Goal: Task Accomplishment & Management: Manage account settings

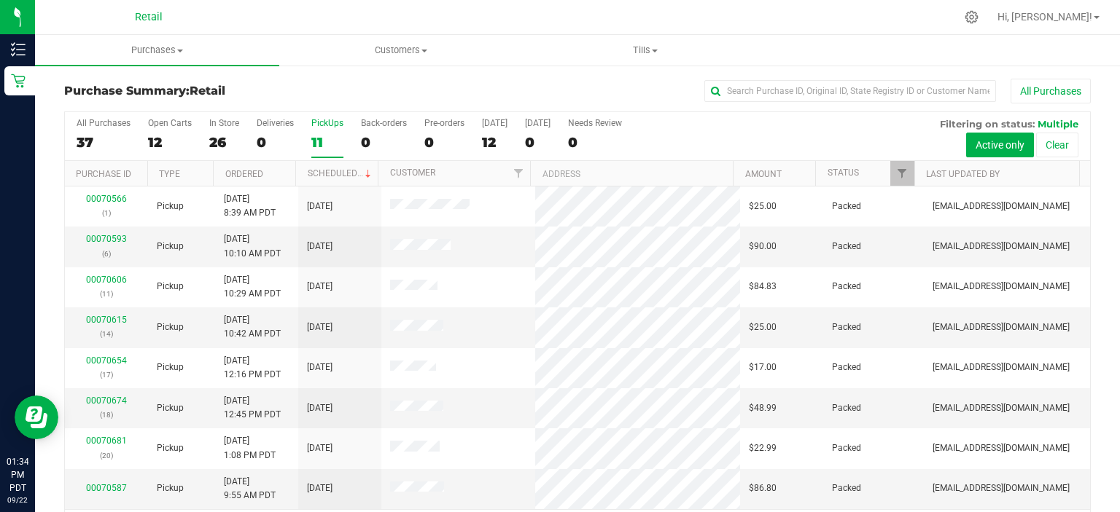
click at [327, 131] on label "PickUps 11" at bounding box center [327, 138] width 32 height 40
click at [0, 0] on input "PickUps 11" at bounding box center [0, 0] width 0 height 0
click at [397, 52] on span "Customers" at bounding box center [401, 50] width 243 height 13
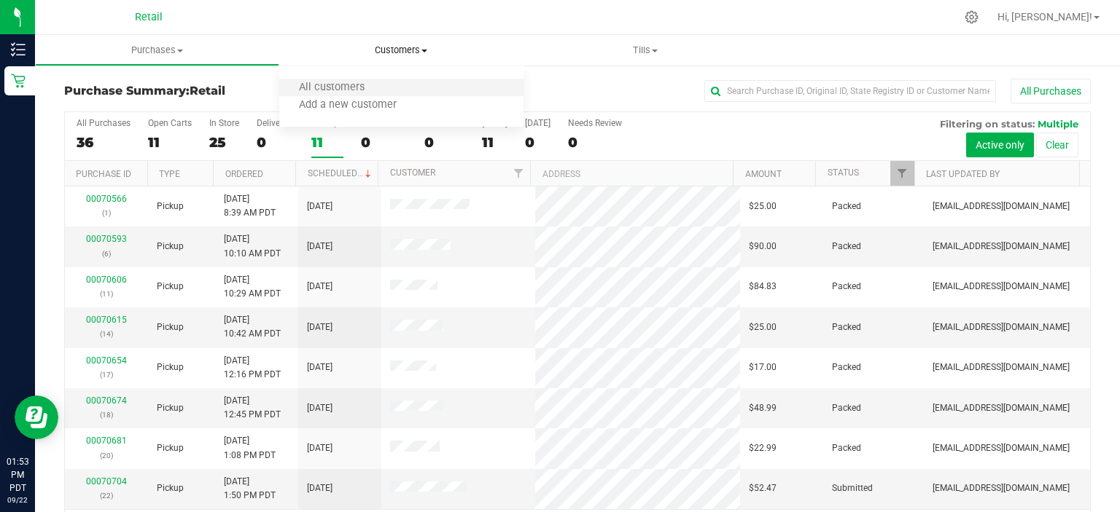
click at [393, 90] on li "All customers" at bounding box center [401, 87] width 244 height 17
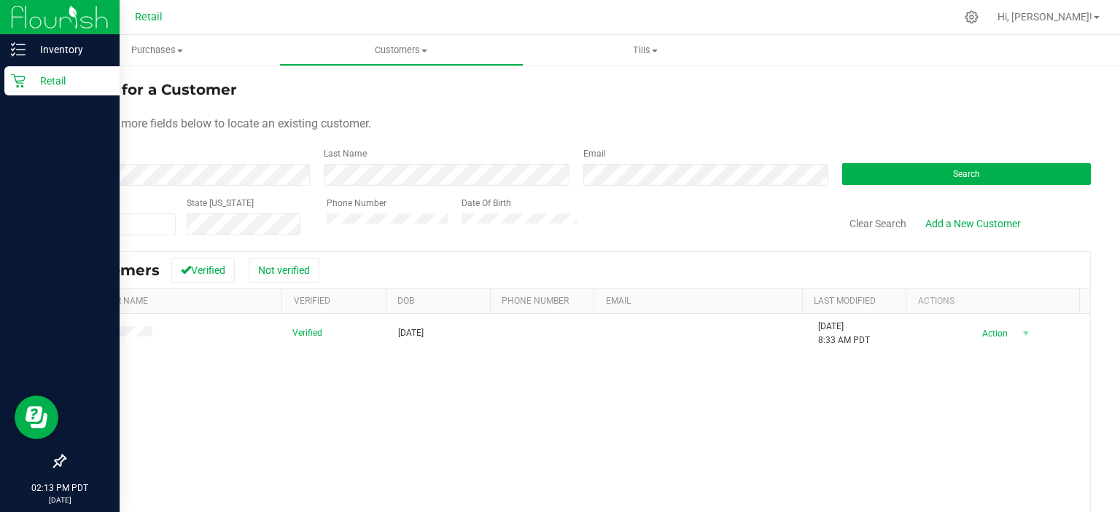
click at [23, 95] on link "Retail" at bounding box center [60, 81] width 120 height 31
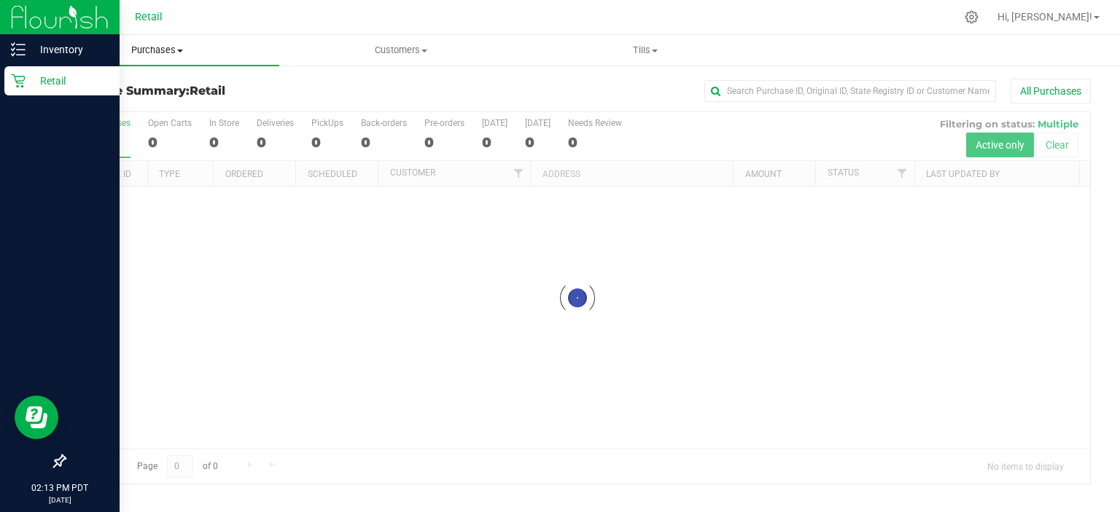
click at [255, 36] on uib-tab-heading "Purchases Summary of purchases Fulfillment All purchases" at bounding box center [157, 50] width 244 height 31
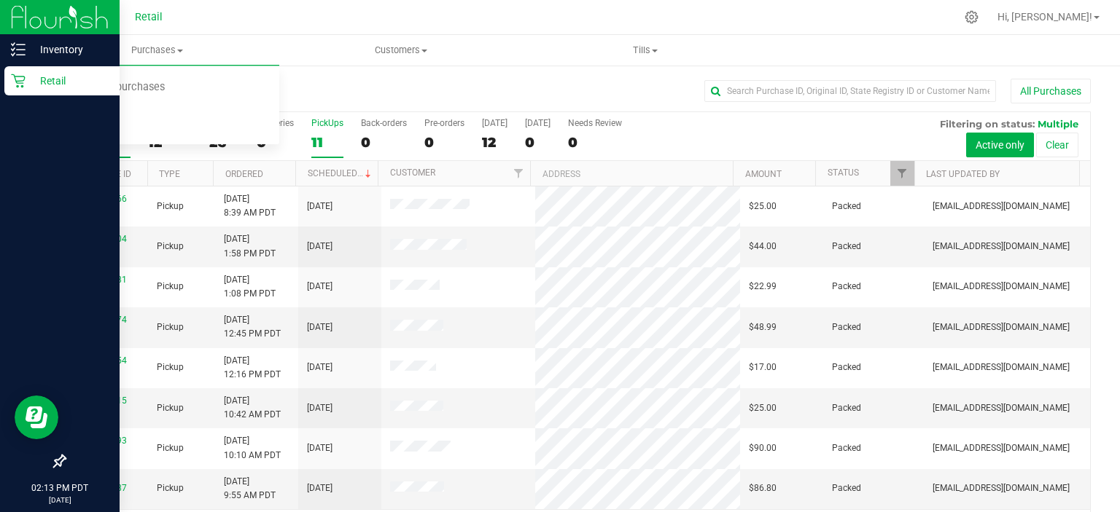
click at [329, 132] on label "PickUps 11" at bounding box center [327, 138] width 32 height 40
click at [0, 0] on input "PickUps 11" at bounding box center [0, 0] width 0 height 0
click at [332, 131] on label "PickUps 11" at bounding box center [327, 138] width 32 height 40
click at [0, 0] on input "PickUps 11" at bounding box center [0, 0] width 0 height 0
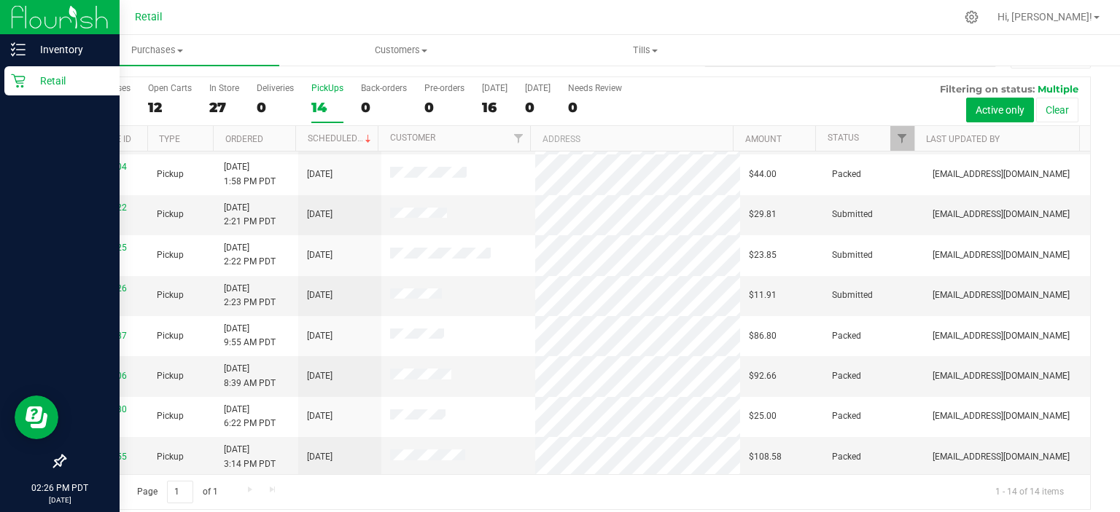
scroll to position [45, 0]
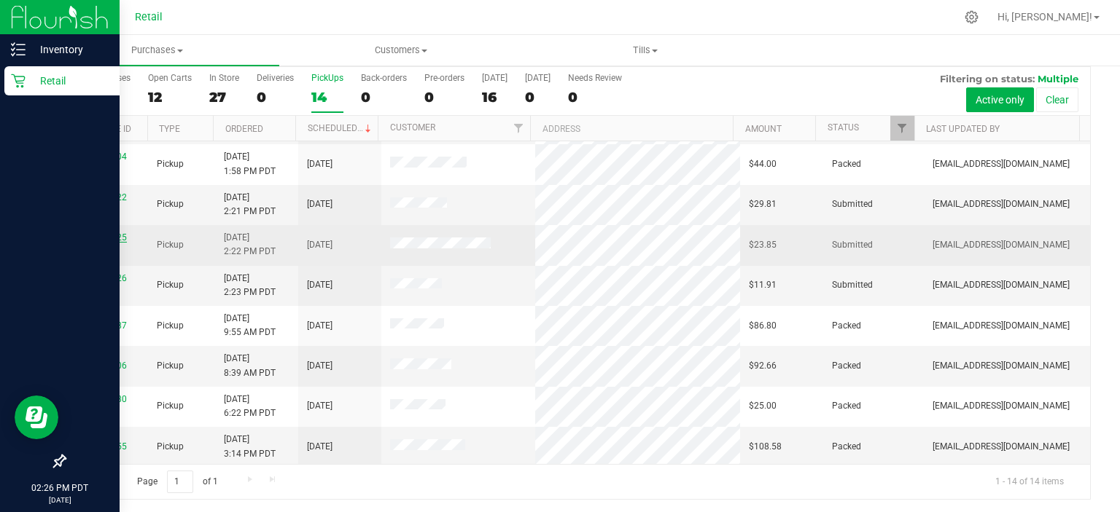
click at [108, 236] on link "00070725" at bounding box center [106, 238] width 41 height 10
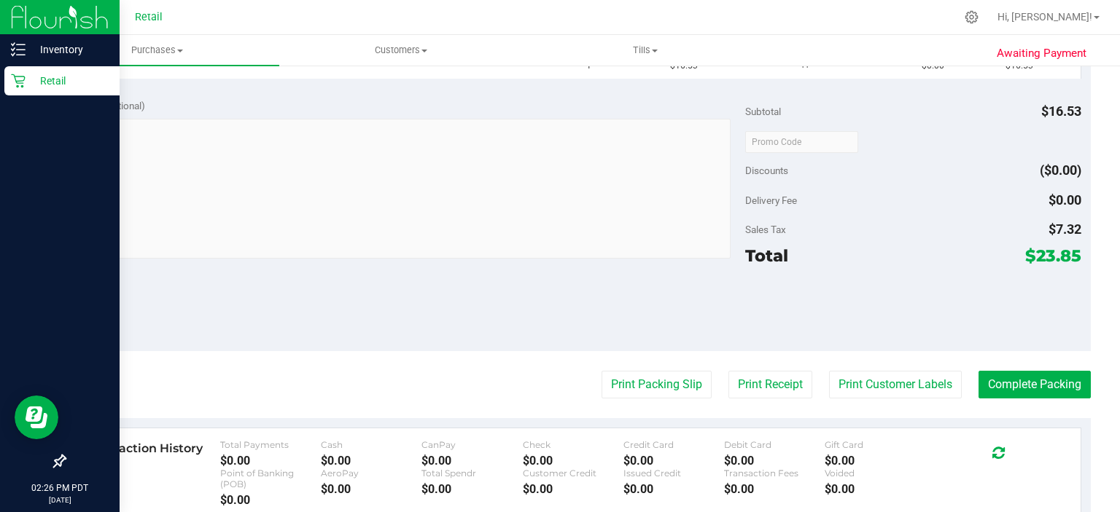
scroll to position [513, 0]
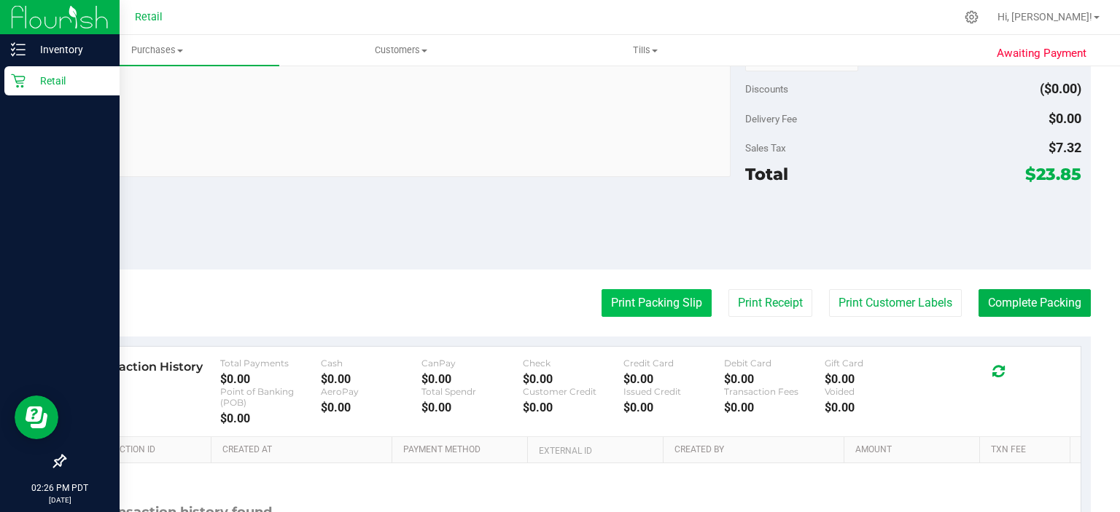
click at [649, 296] on button "Print Packing Slip" at bounding box center [656, 303] width 110 height 28
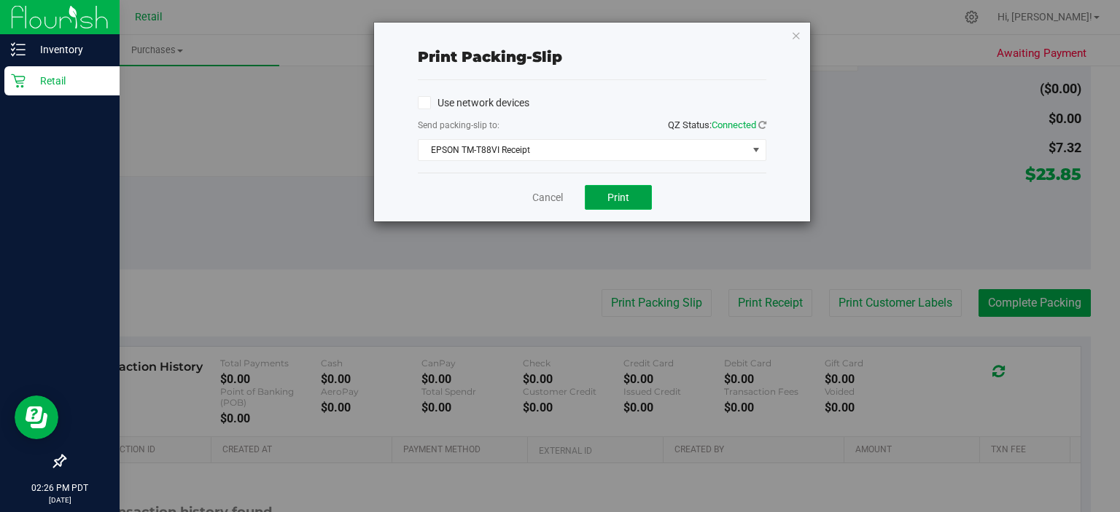
click at [625, 207] on button "Print" at bounding box center [618, 197] width 67 height 25
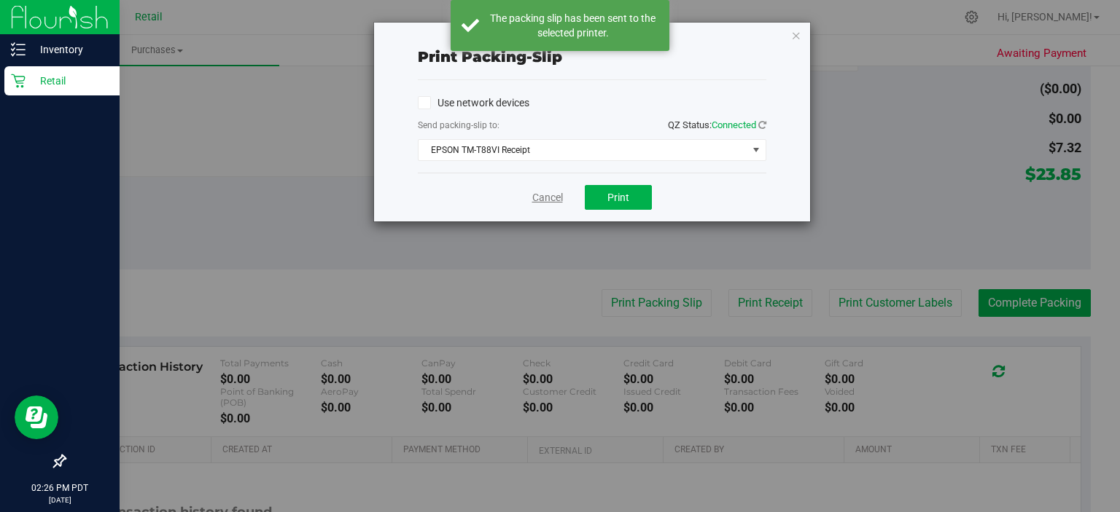
click at [536, 193] on link "Cancel" at bounding box center [547, 197] width 31 height 15
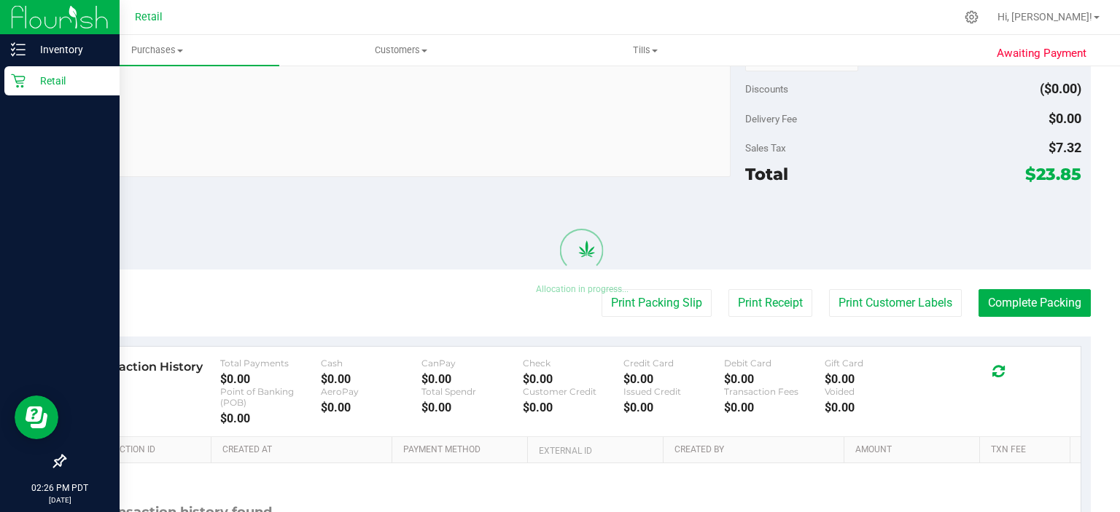
scroll to position [547, 0]
click at [1054, 303] on button "Complete Packing" at bounding box center [1034, 303] width 112 height 28
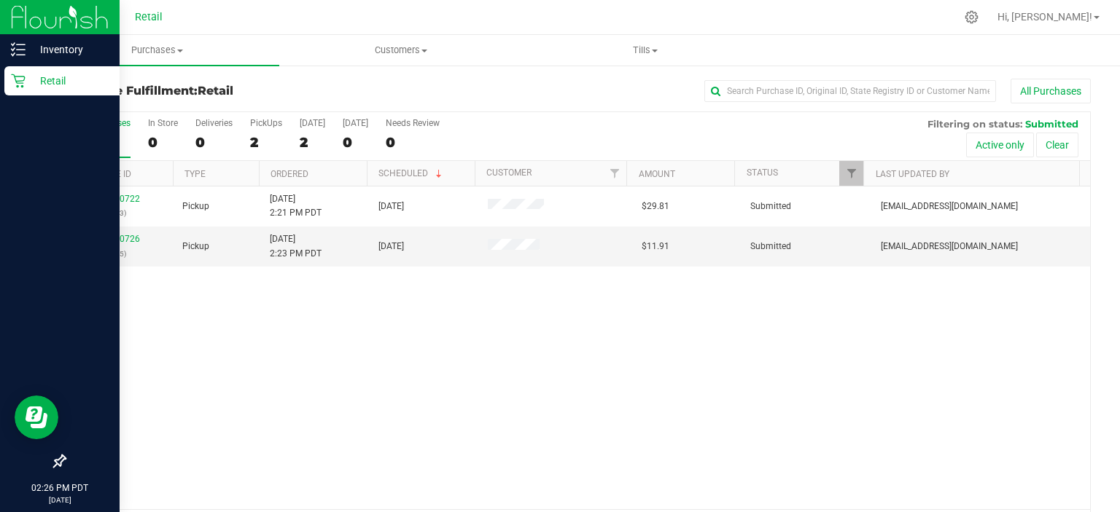
click at [29, 77] on p "Retail" at bounding box center [69, 80] width 87 height 17
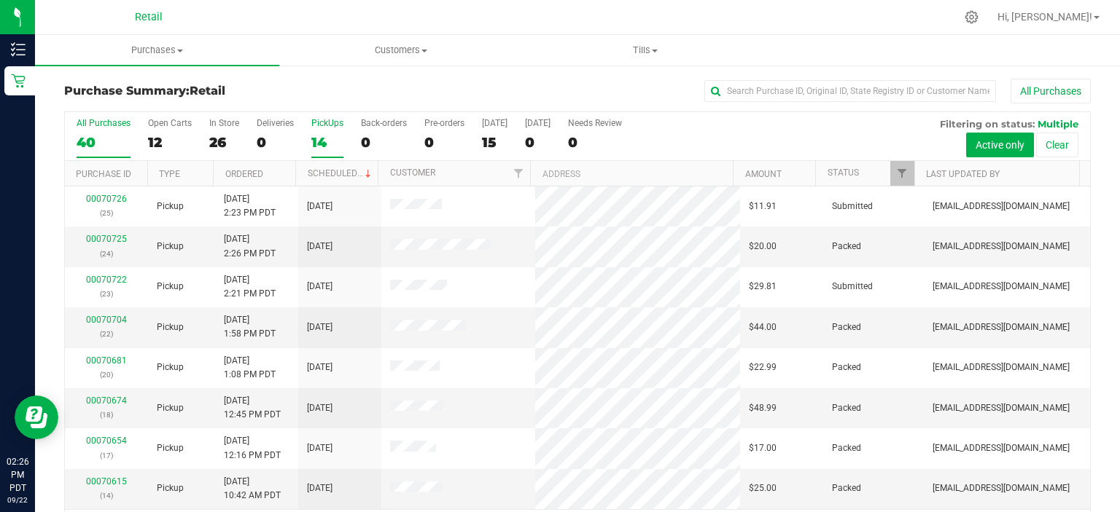
click at [317, 136] on div "14" at bounding box center [327, 142] width 32 height 17
click at [0, 0] on input "PickUps 14" at bounding box center [0, 0] width 0 height 0
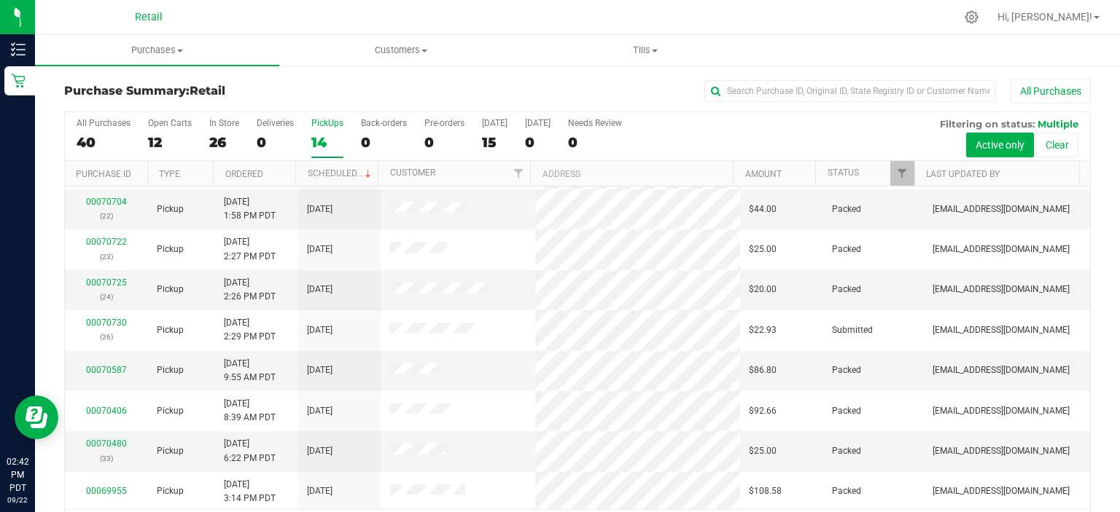
scroll to position [45, 0]
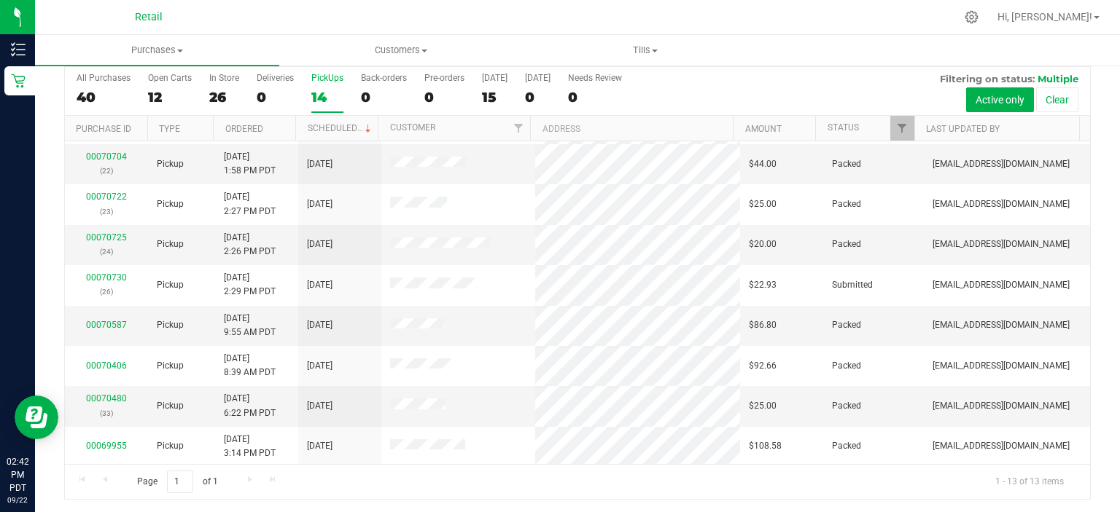
click at [322, 99] on div "14" at bounding box center [327, 97] width 32 height 17
click at [0, 0] on input "PickUps 14" at bounding box center [0, 0] width 0 height 0
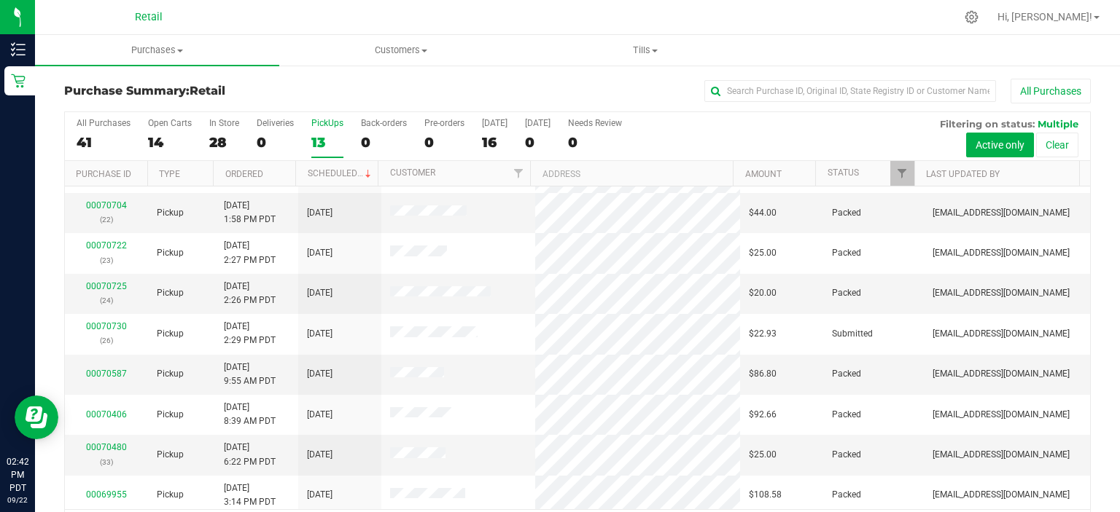
scroll to position [199, 0]
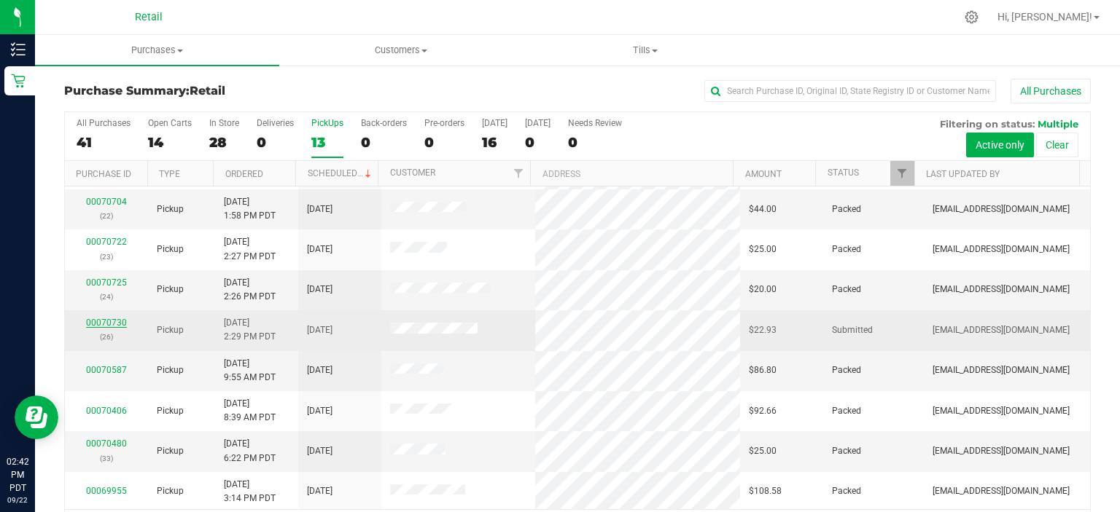
click at [114, 322] on link "00070730" at bounding box center [106, 323] width 41 height 10
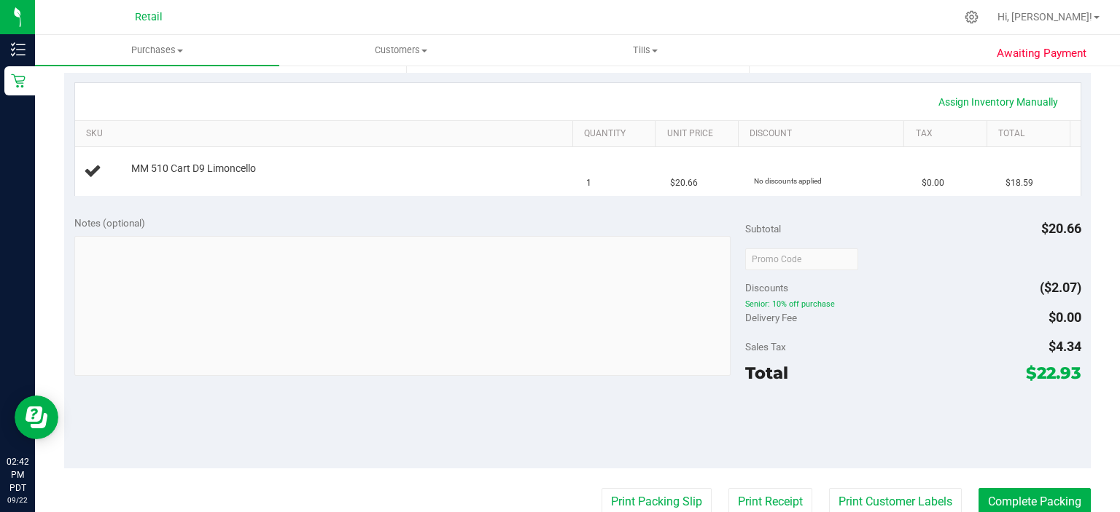
scroll to position [383, 0]
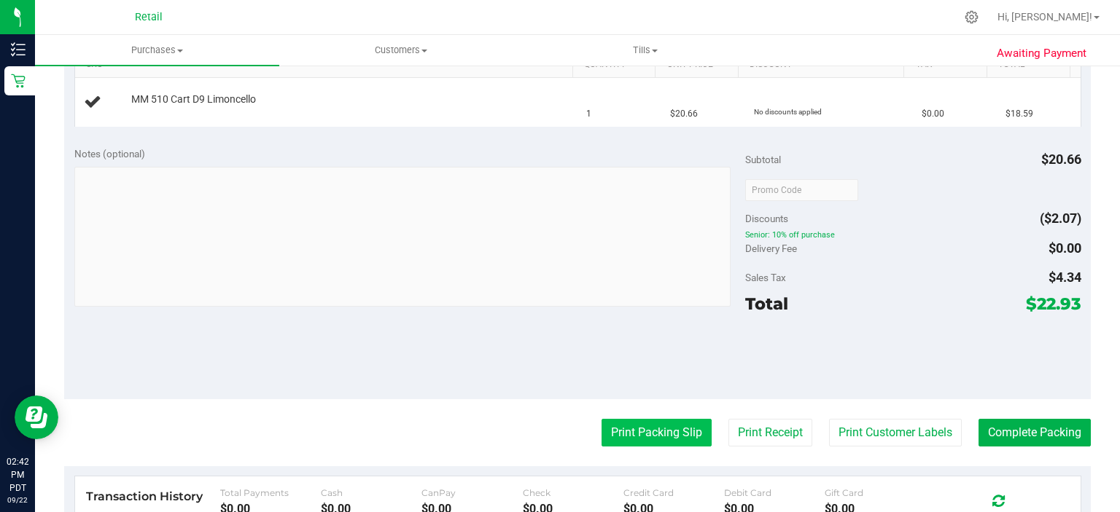
click at [647, 433] on button "Print Packing Slip" at bounding box center [656, 433] width 110 height 28
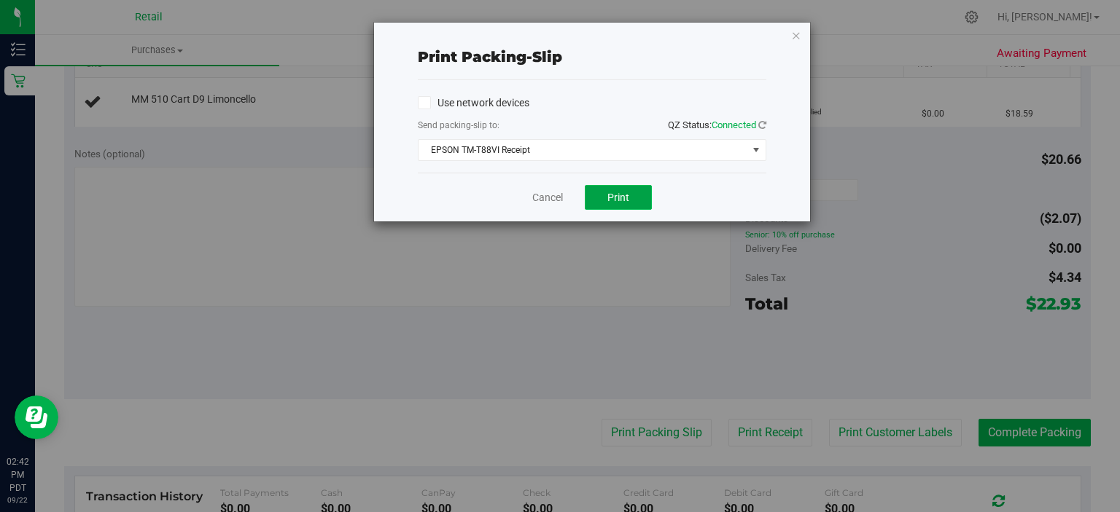
click at [626, 200] on span "Print" at bounding box center [618, 198] width 22 height 12
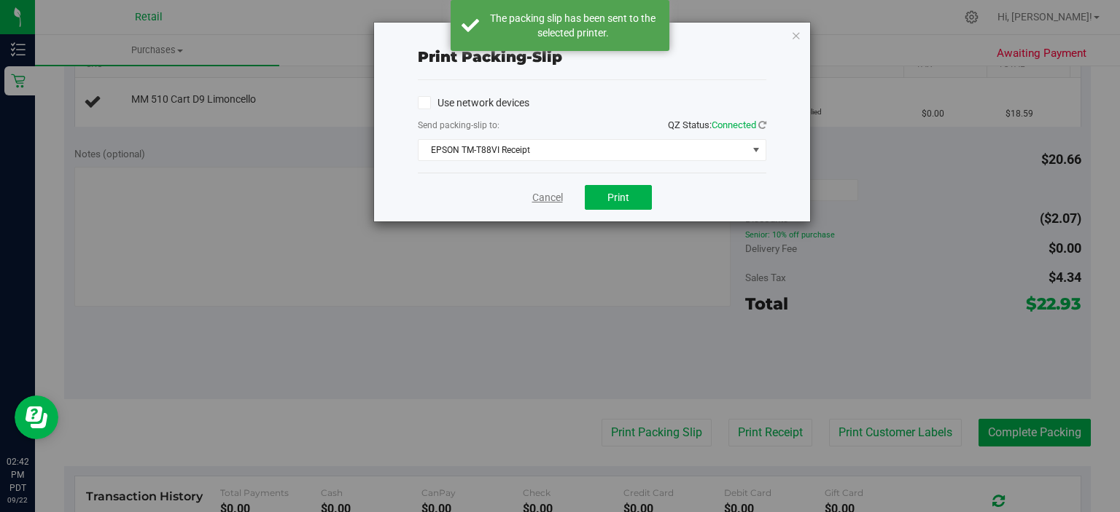
click at [558, 200] on link "Cancel" at bounding box center [547, 197] width 31 height 15
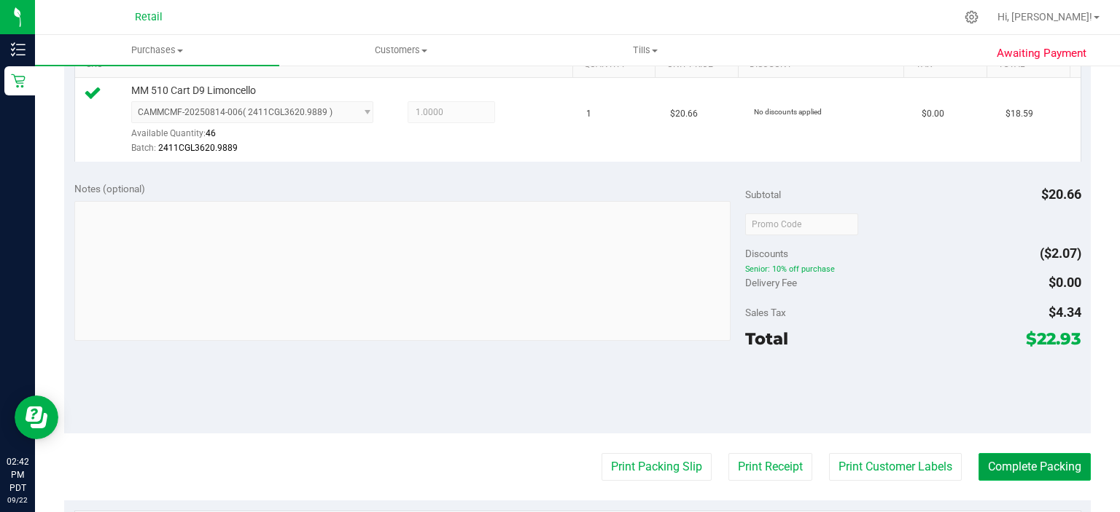
click at [1050, 466] on button "Complete Packing" at bounding box center [1034, 467] width 112 height 28
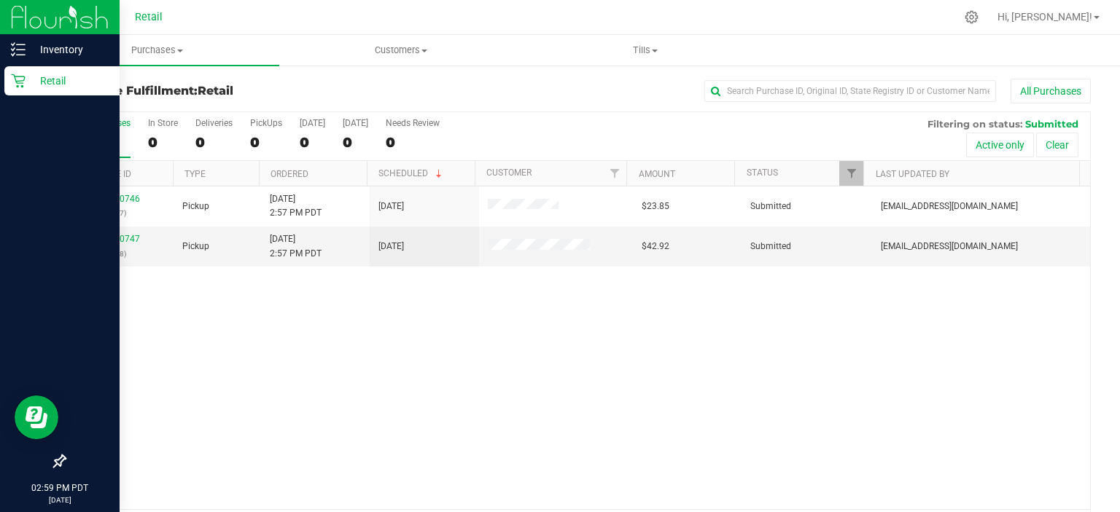
click at [13, 79] on icon at bounding box center [18, 81] width 15 height 15
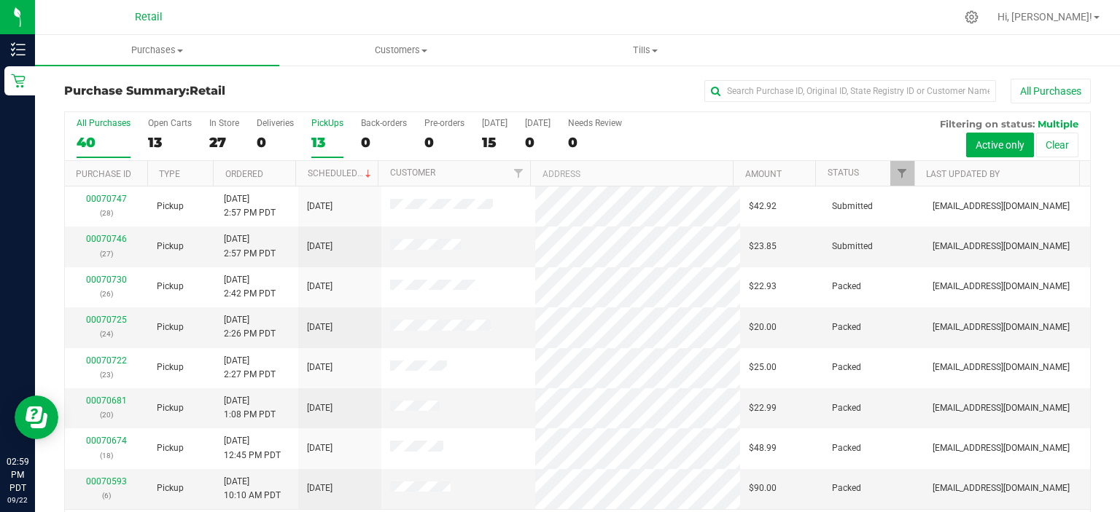
click at [332, 141] on div "13" at bounding box center [327, 142] width 32 height 17
click at [0, 0] on input "PickUps 13" at bounding box center [0, 0] width 0 height 0
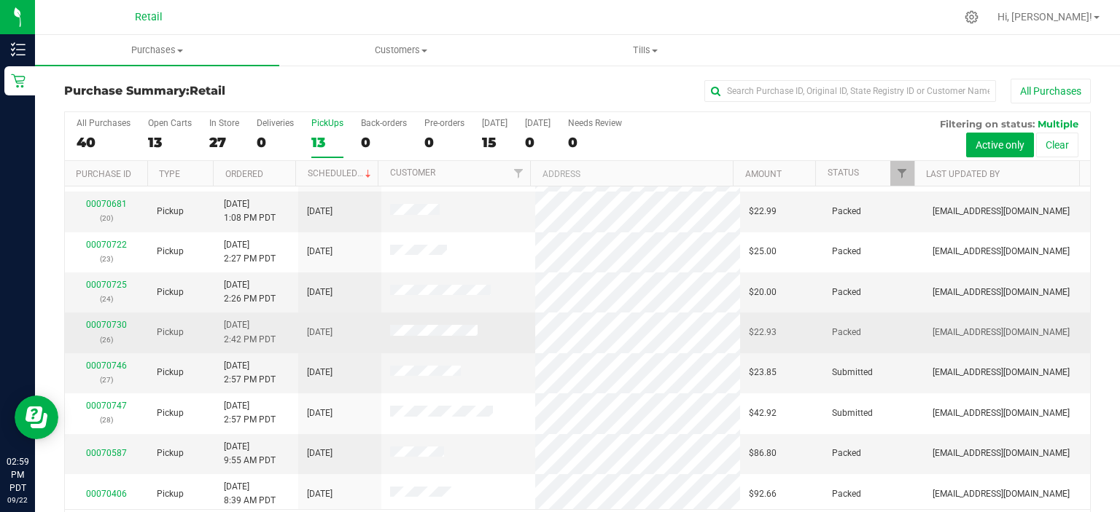
scroll to position [199, 0]
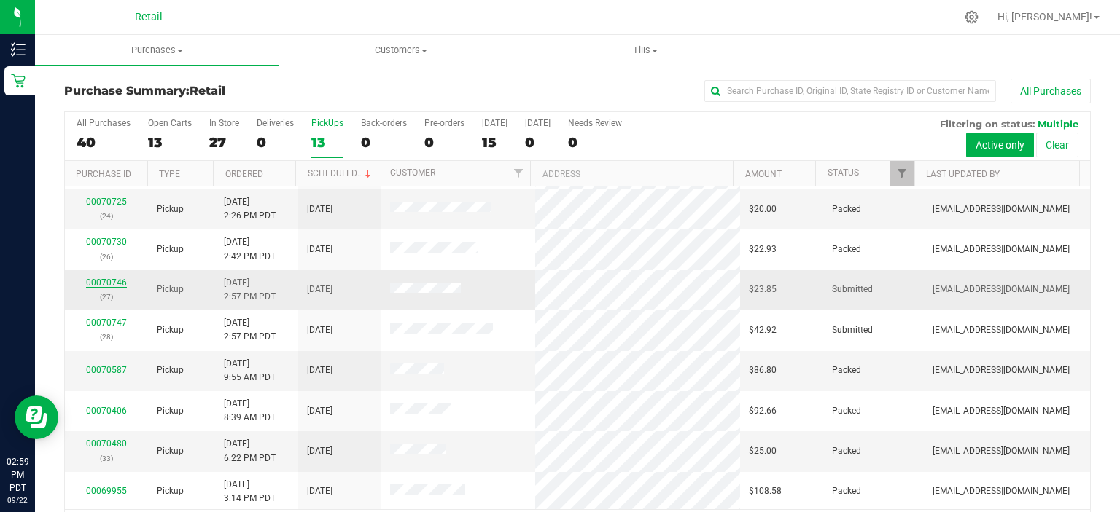
click at [95, 278] on link "00070746" at bounding box center [106, 283] width 41 height 10
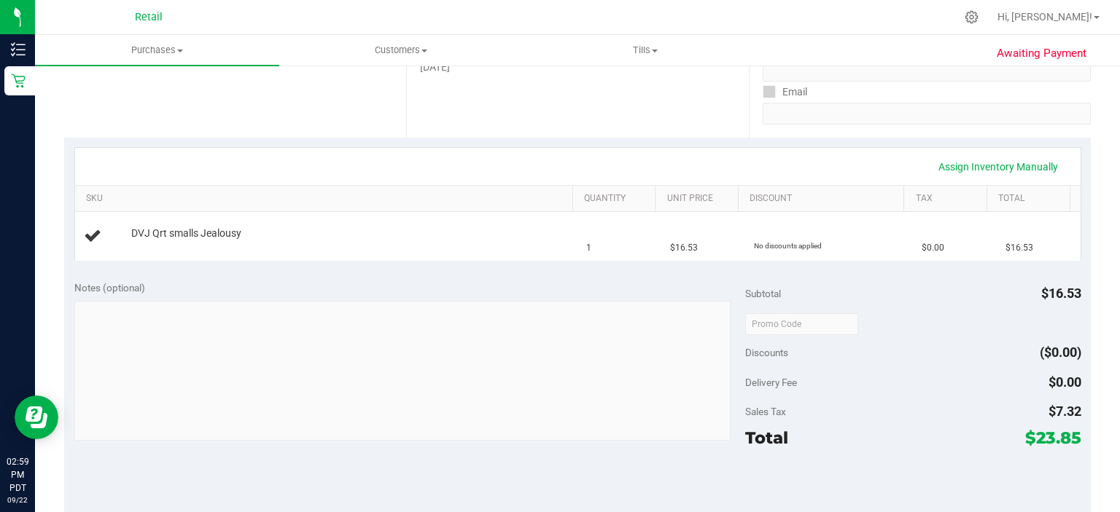
scroll to position [364, 0]
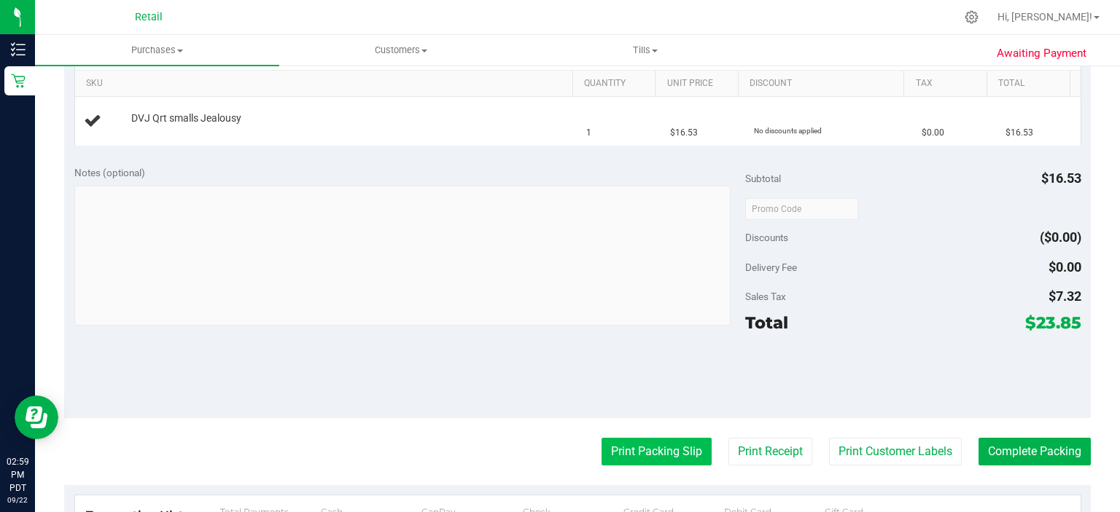
click at [648, 451] on button "Print Packing Slip" at bounding box center [656, 452] width 110 height 28
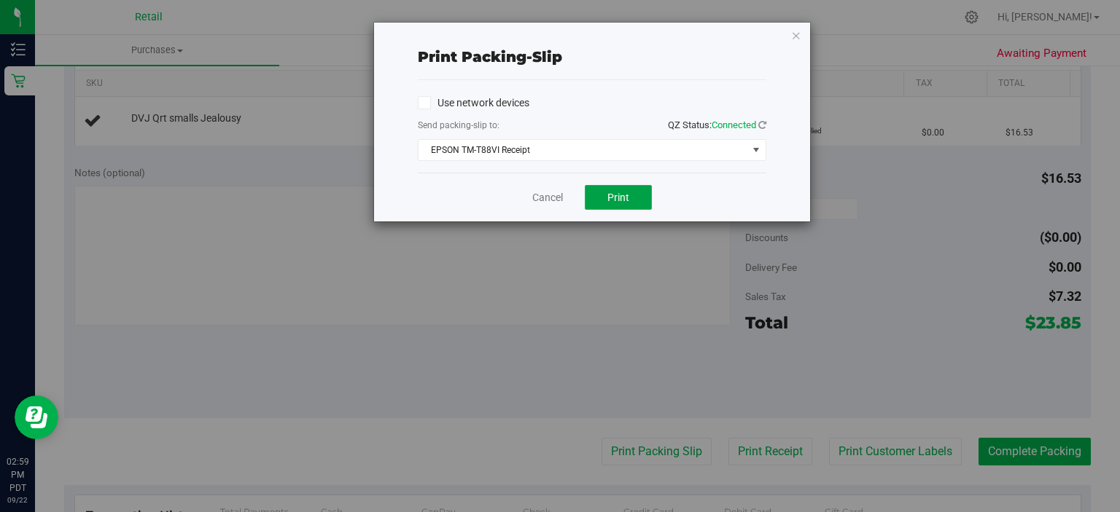
click at [625, 200] on span "Print" at bounding box center [618, 198] width 22 height 12
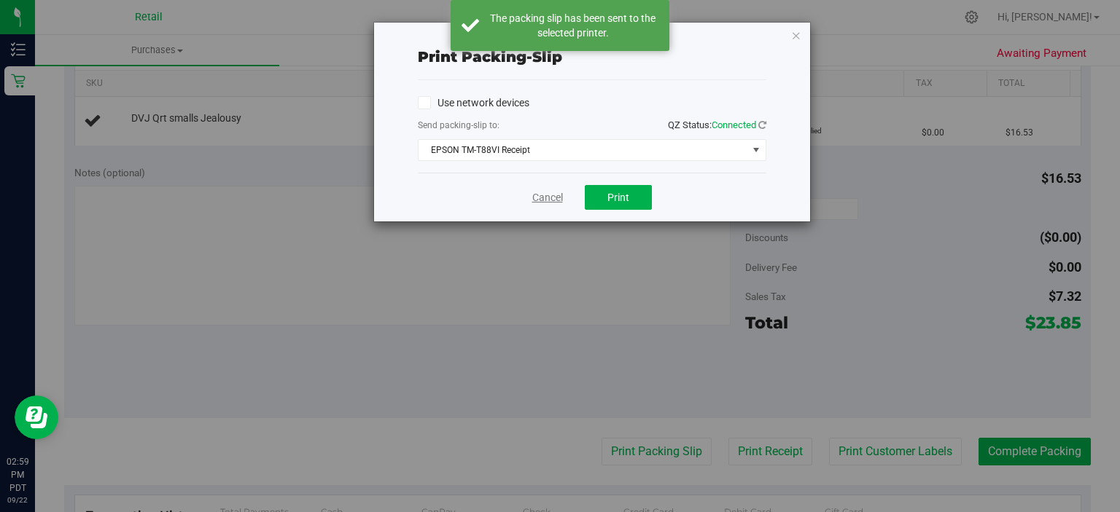
click at [539, 202] on link "Cancel" at bounding box center [547, 197] width 31 height 15
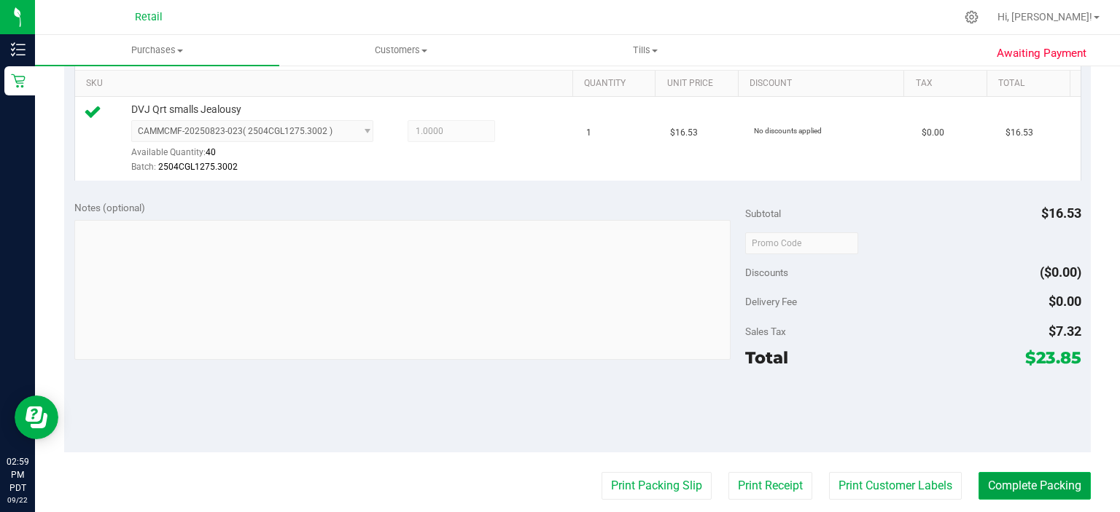
click at [1056, 473] on button "Complete Packing" at bounding box center [1034, 486] width 112 height 28
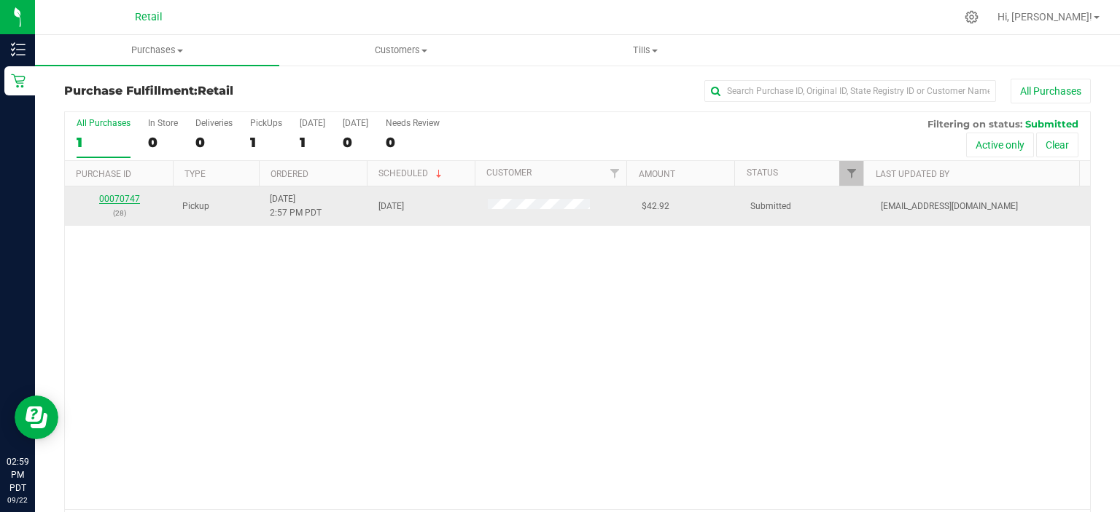
click at [108, 195] on link "00070747" at bounding box center [119, 199] width 41 height 10
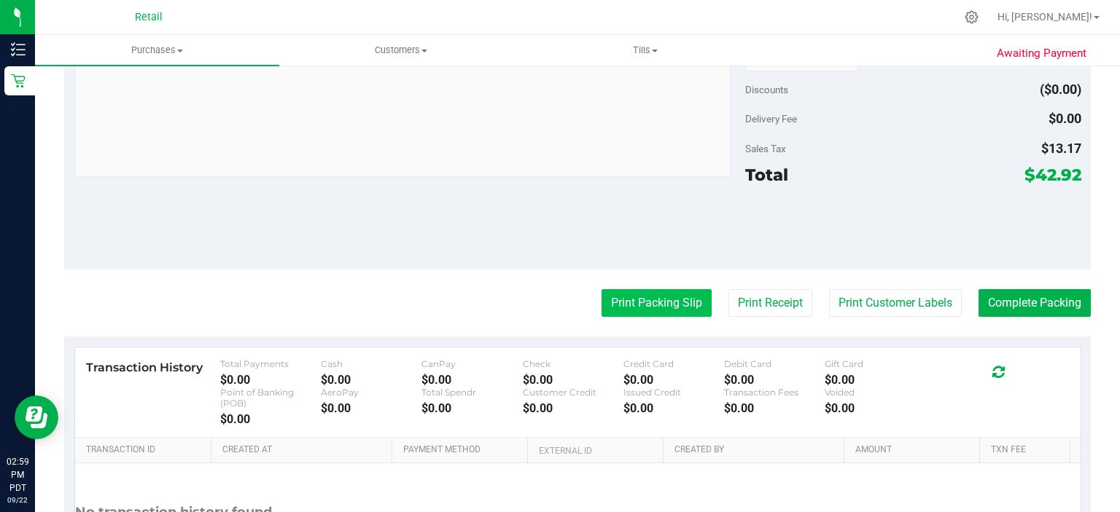
scroll to position [583, 0]
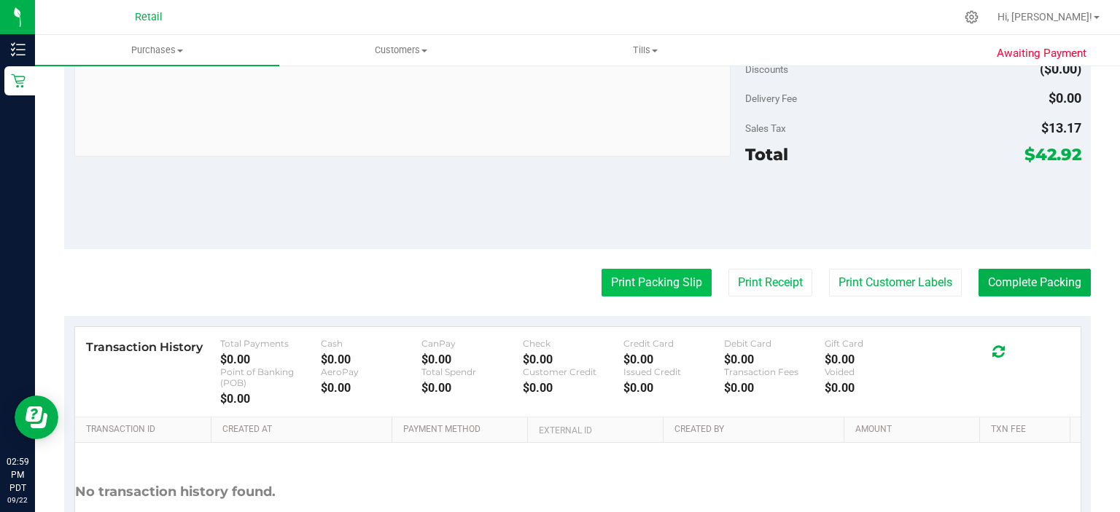
click at [631, 282] on button "Print Packing Slip" at bounding box center [656, 283] width 110 height 28
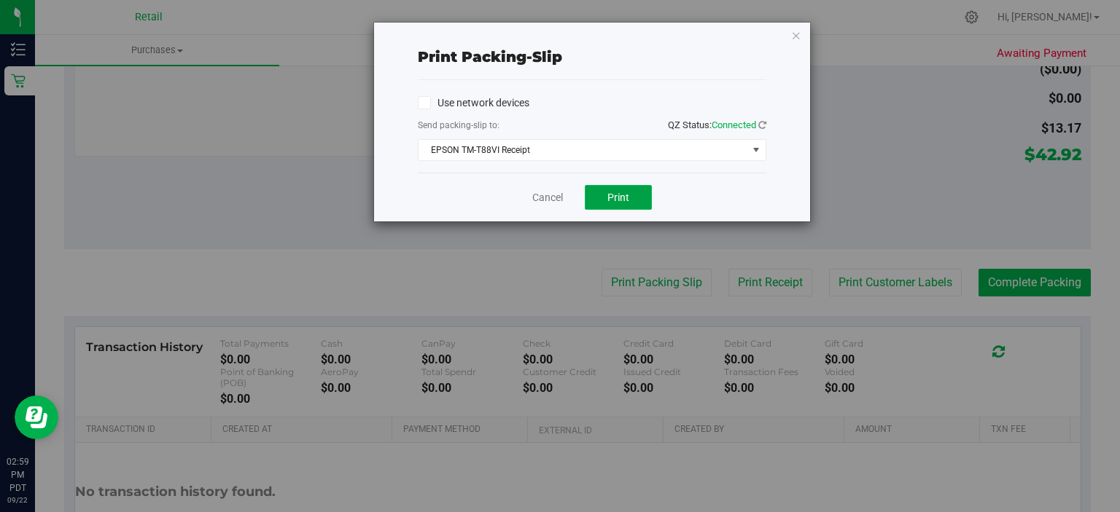
click at [612, 190] on button "Print" at bounding box center [618, 197] width 67 height 25
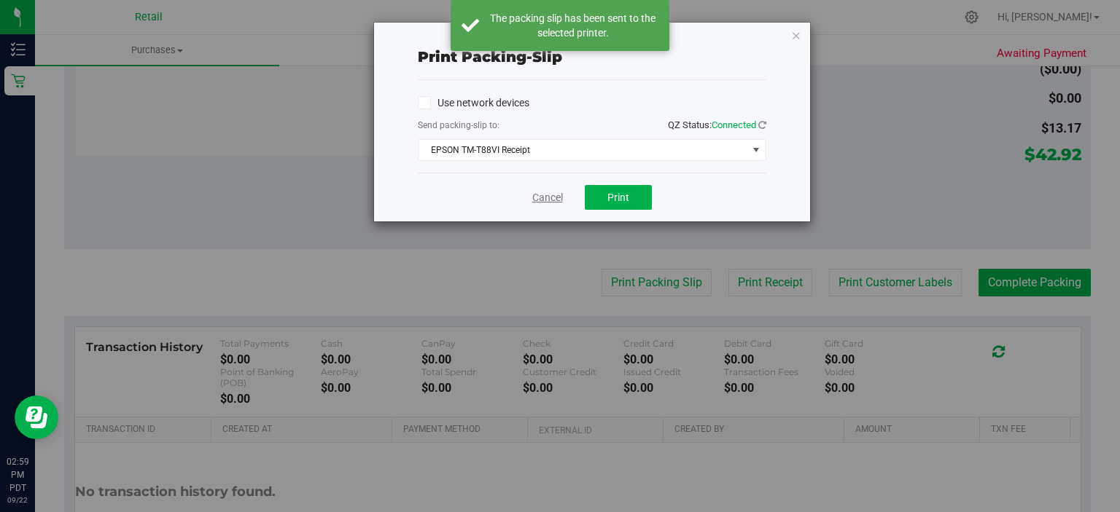
click at [538, 198] on link "Cancel" at bounding box center [547, 197] width 31 height 15
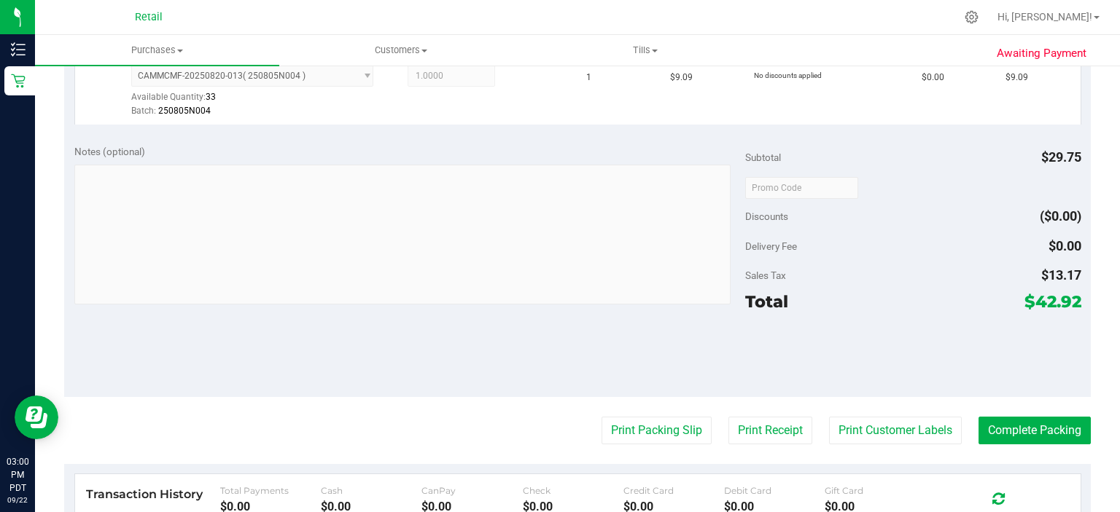
scroll to position [506, 0]
click at [994, 417] on button "Complete Packing" at bounding box center [1034, 429] width 112 height 28
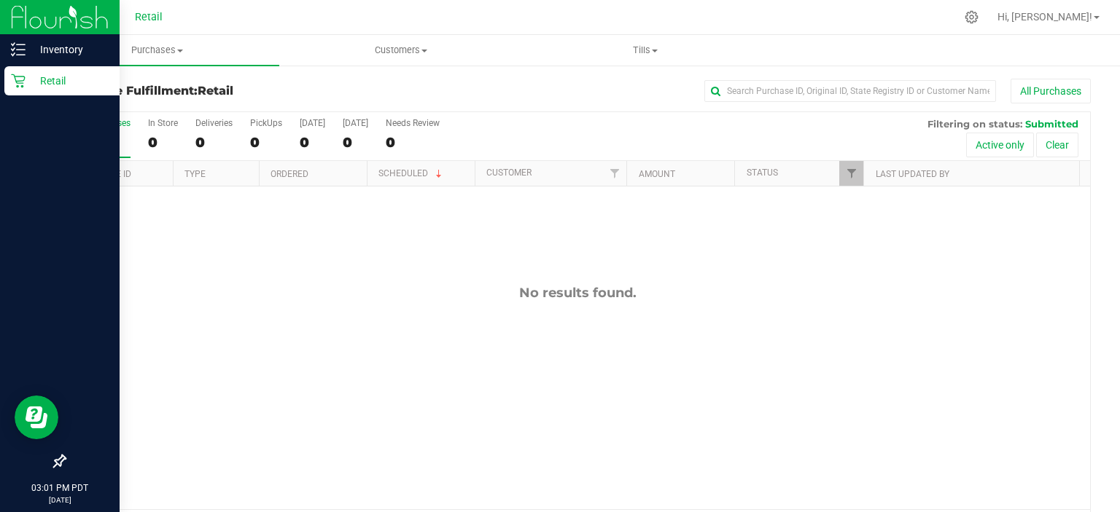
click at [12, 82] on icon at bounding box center [18, 81] width 15 height 15
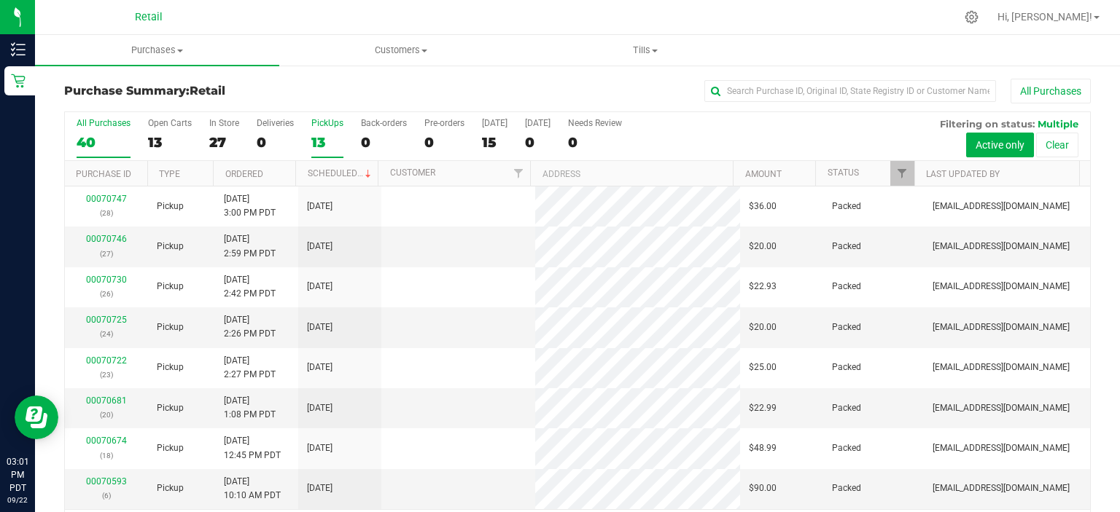
click at [320, 132] on label "PickUps 13" at bounding box center [327, 138] width 32 height 40
click at [0, 0] on input "PickUps 13" at bounding box center [0, 0] width 0 height 0
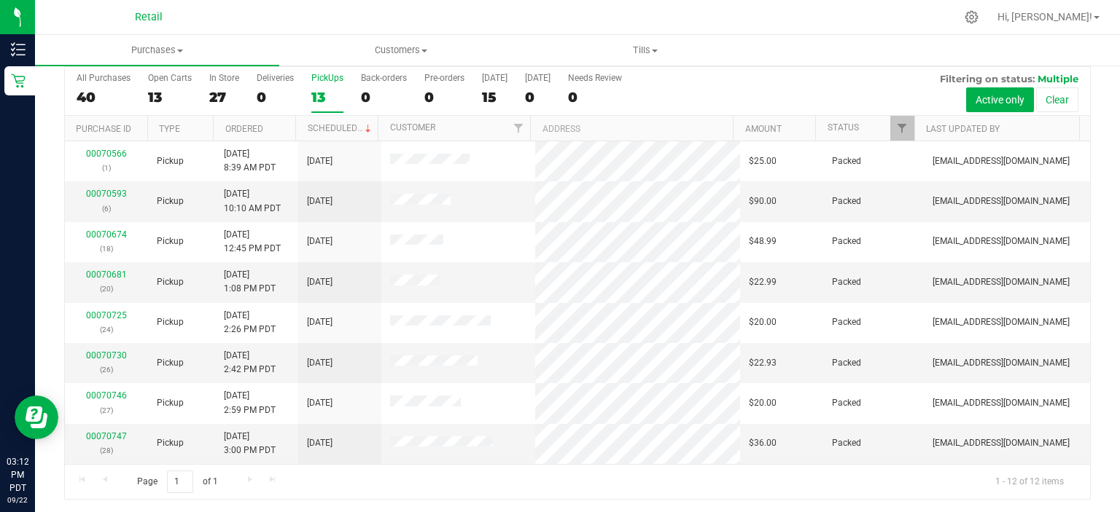
click at [319, 94] on div "13" at bounding box center [327, 97] width 32 height 17
click at [0, 0] on input "PickUps 13" at bounding box center [0, 0] width 0 height 0
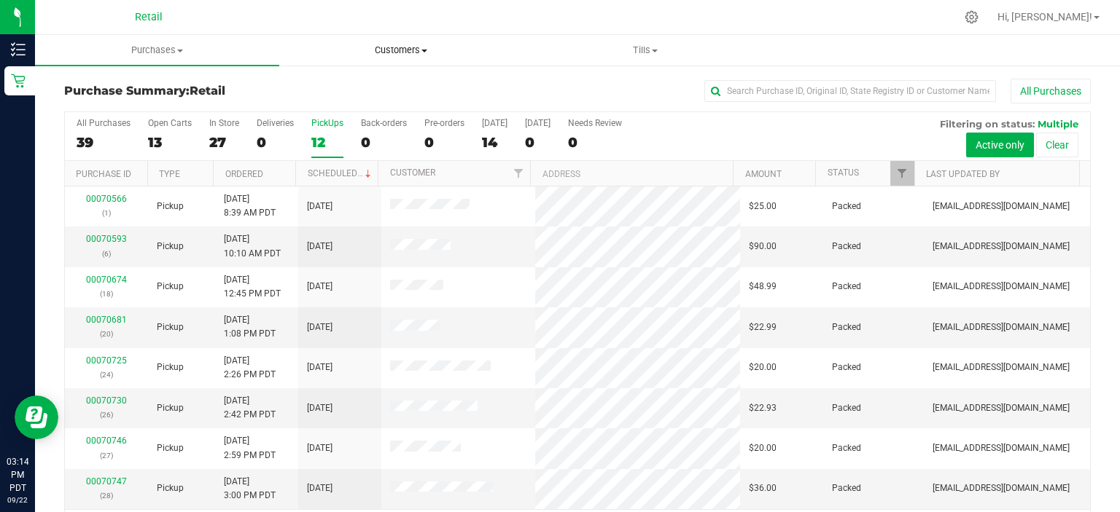
click at [410, 49] on span "Customers" at bounding box center [401, 50] width 243 height 13
click at [389, 81] on li "All customers" at bounding box center [401, 87] width 244 height 17
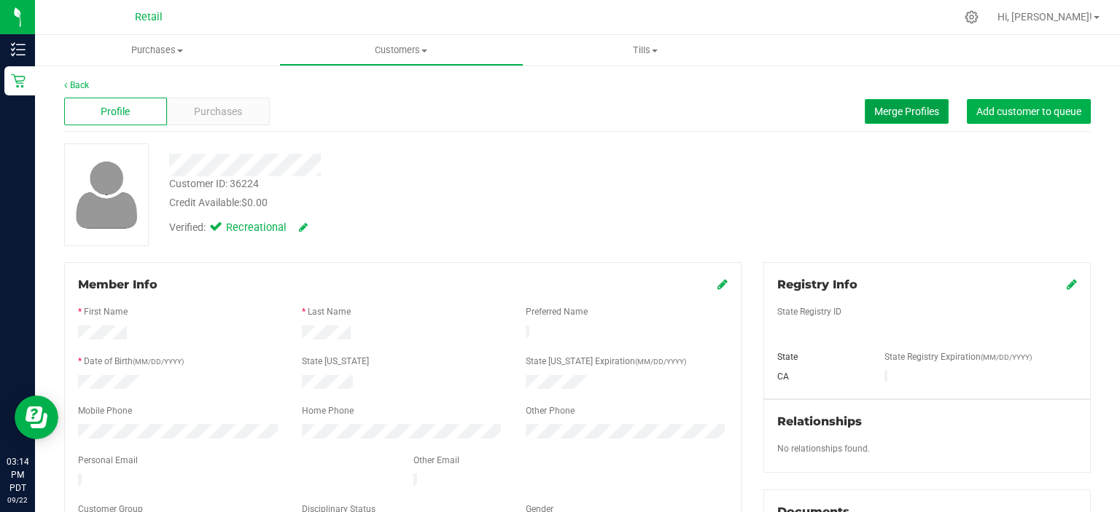
click at [874, 106] on span "Merge Profiles" at bounding box center [906, 112] width 65 height 12
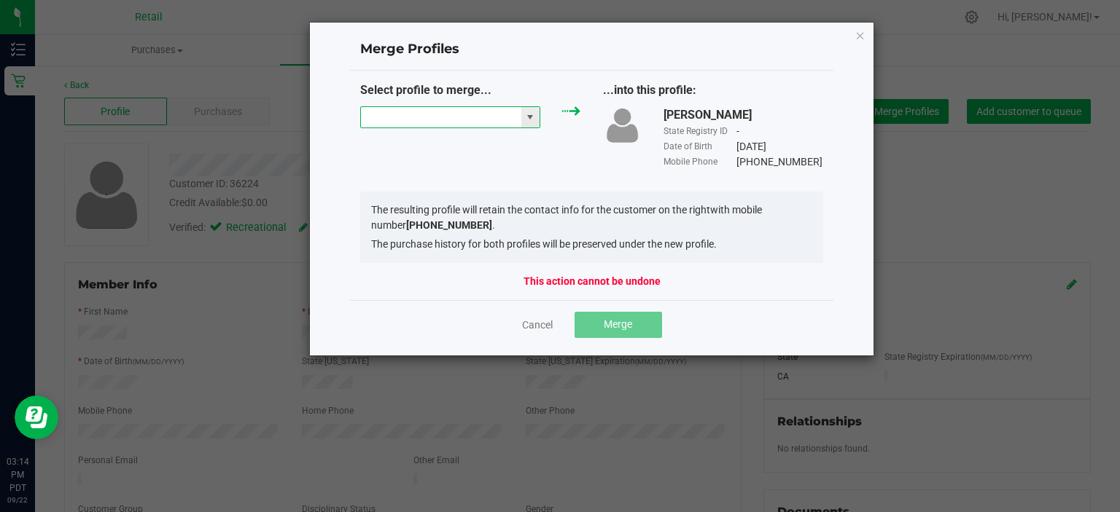
click at [458, 116] on input "NO DATA FOUND" at bounding box center [441, 117] width 160 height 20
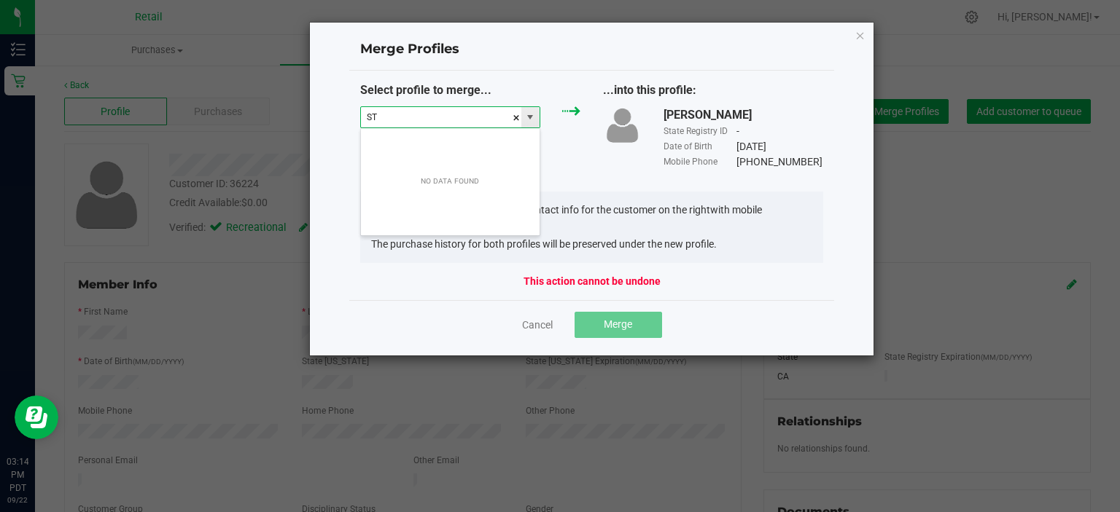
scroll to position [21, 181]
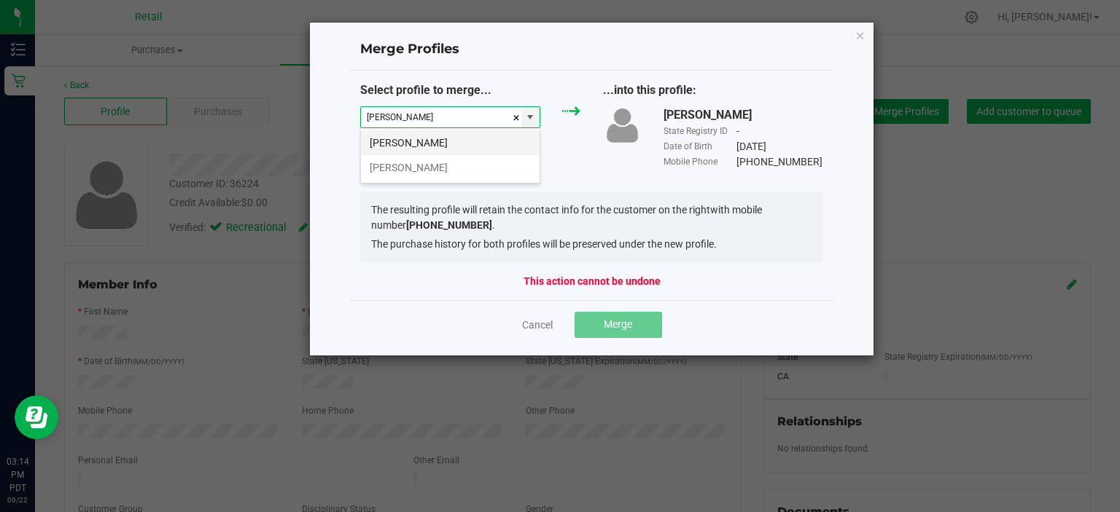
click at [467, 147] on li "[PERSON_NAME]" at bounding box center [450, 142] width 179 height 25
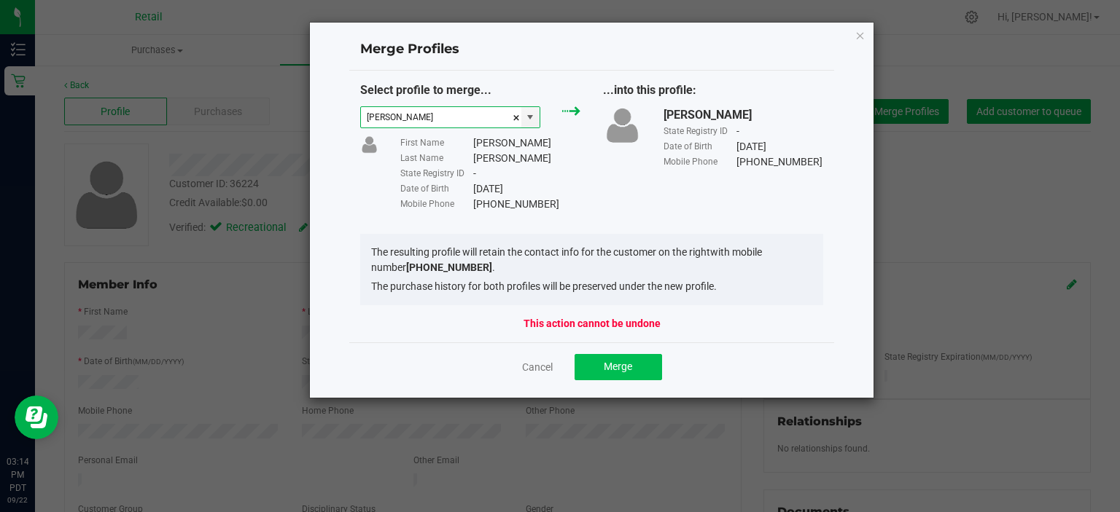
type input "[PERSON_NAME]"
click at [619, 374] on button "Merge" at bounding box center [617, 367] width 87 height 26
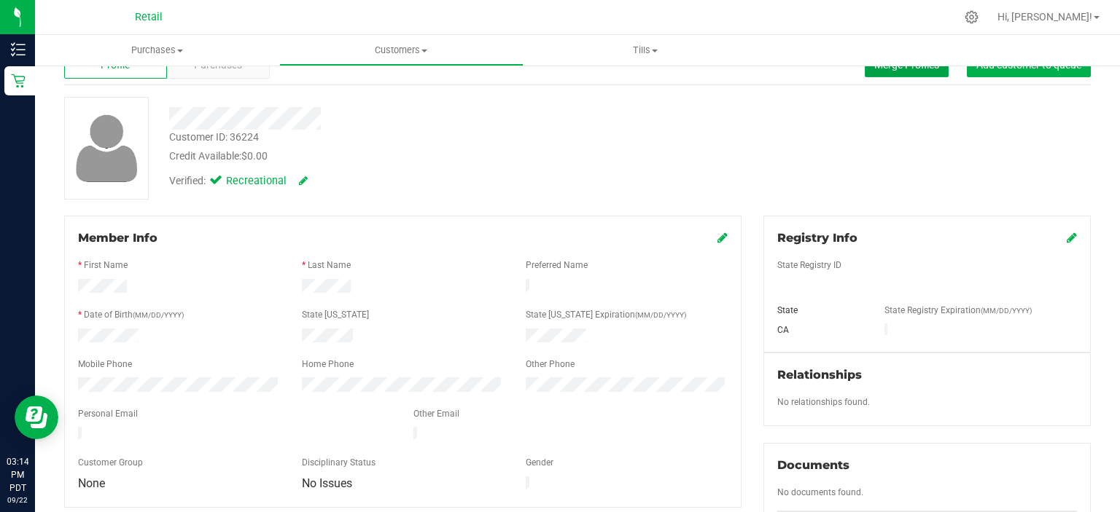
scroll to position [73, 0]
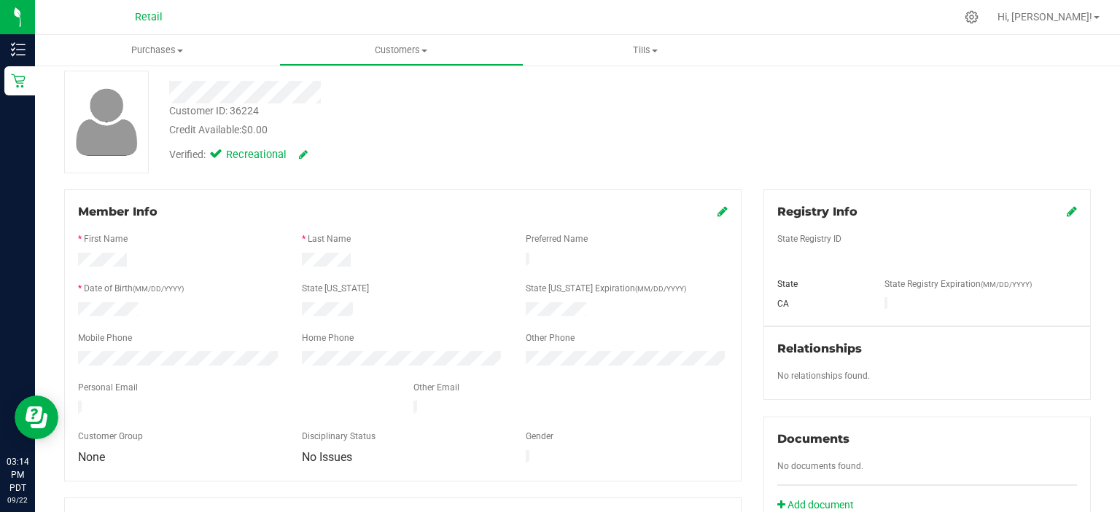
click at [709, 214] on div "Member Info" at bounding box center [402, 211] width 649 height 17
click at [717, 215] on icon at bounding box center [722, 212] width 10 height 12
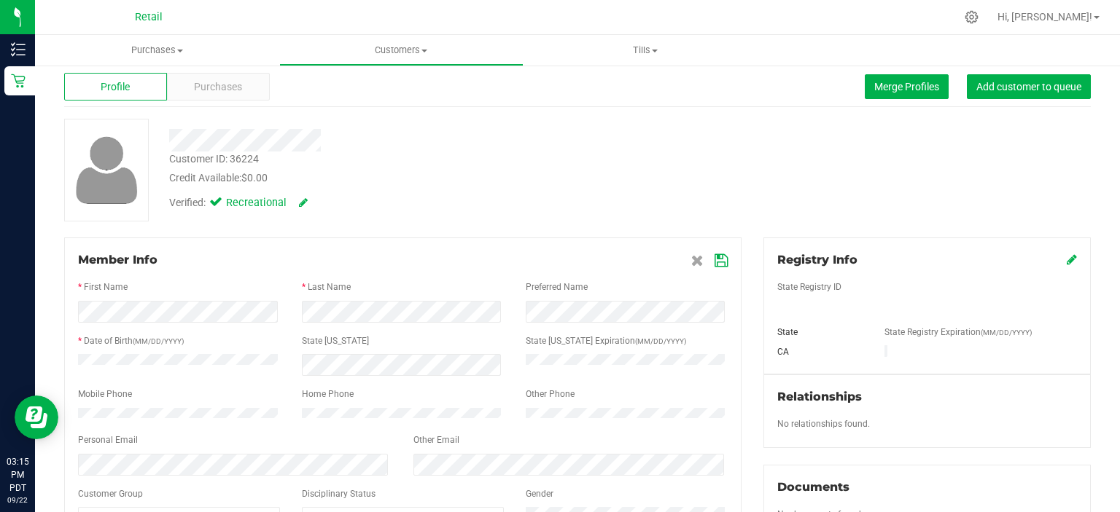
scroll to position [0, 0]
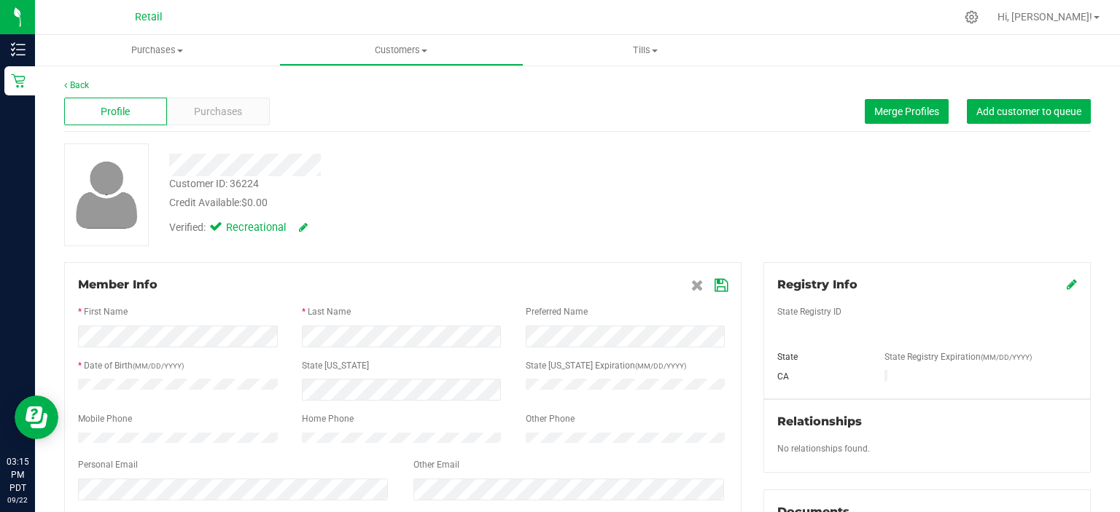
click at [714, 281] on icon at bounding box center [720, 286] width 13 height 12
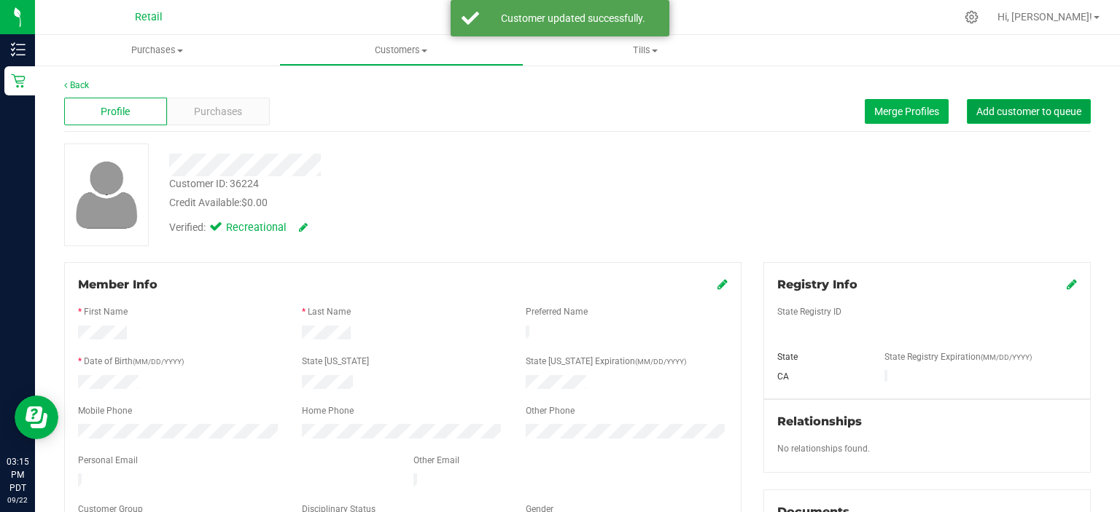
click at [1003, 111] on span "Add customer to queue" at bounding box center [1028, 112] width 105 height 12
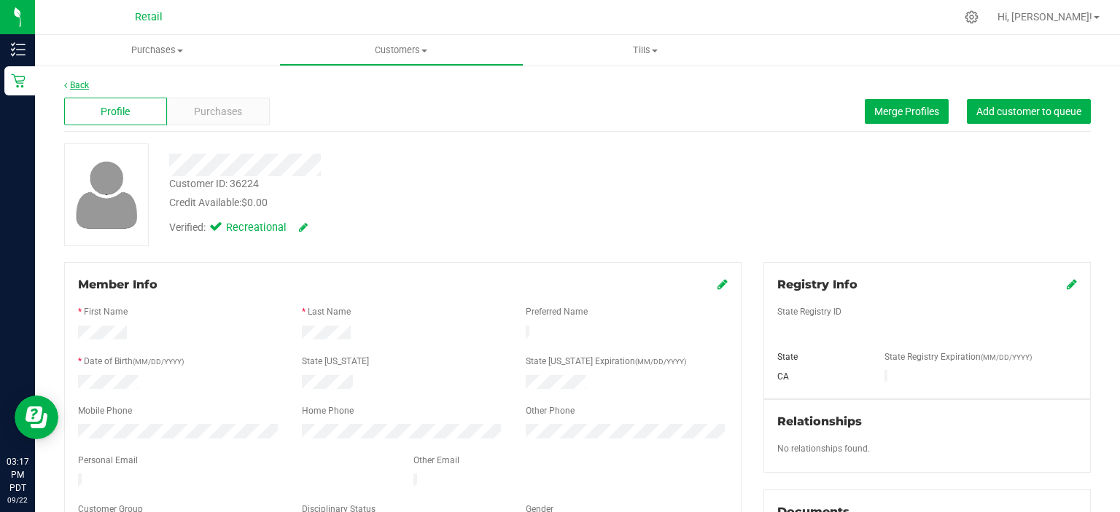
click at [84, 86] on link "Back" at bounding box center [76, 85] width 25 height 10
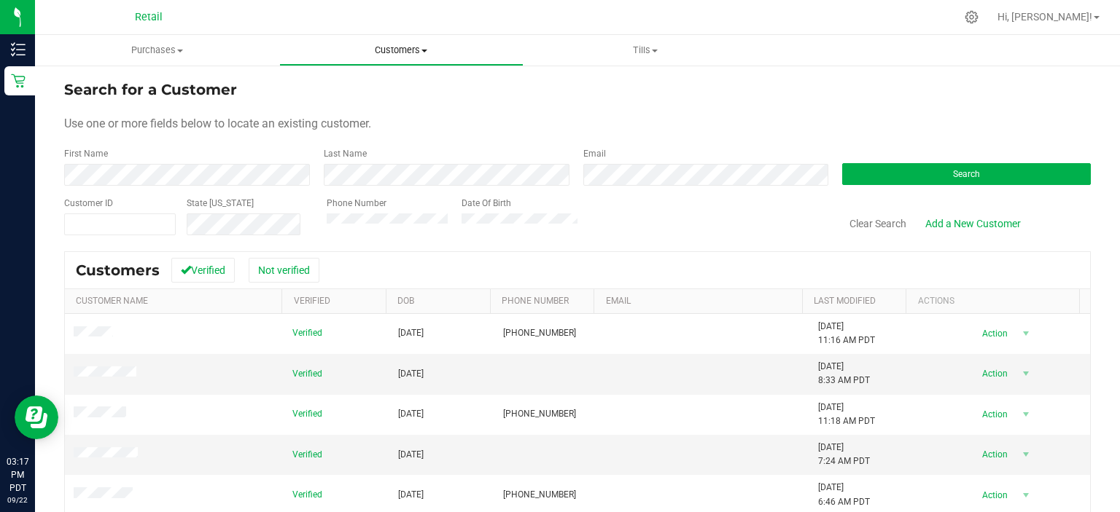
click at [405, 52] on span "Customers" at bounding box center [401, 50] width 243 height 13
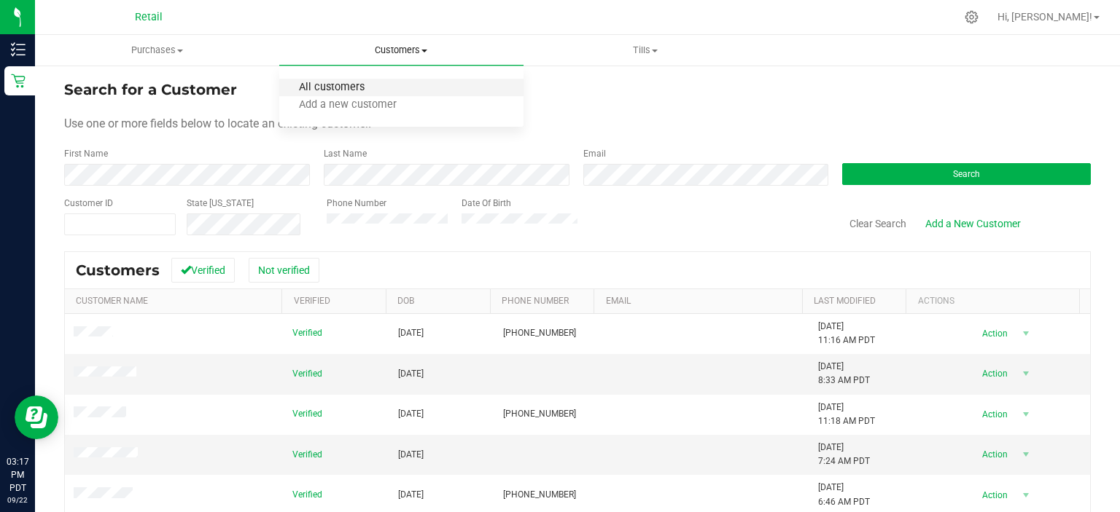
click at [356, 85] on span "All customers" at bounding box center [331, 88] width 105 height 12
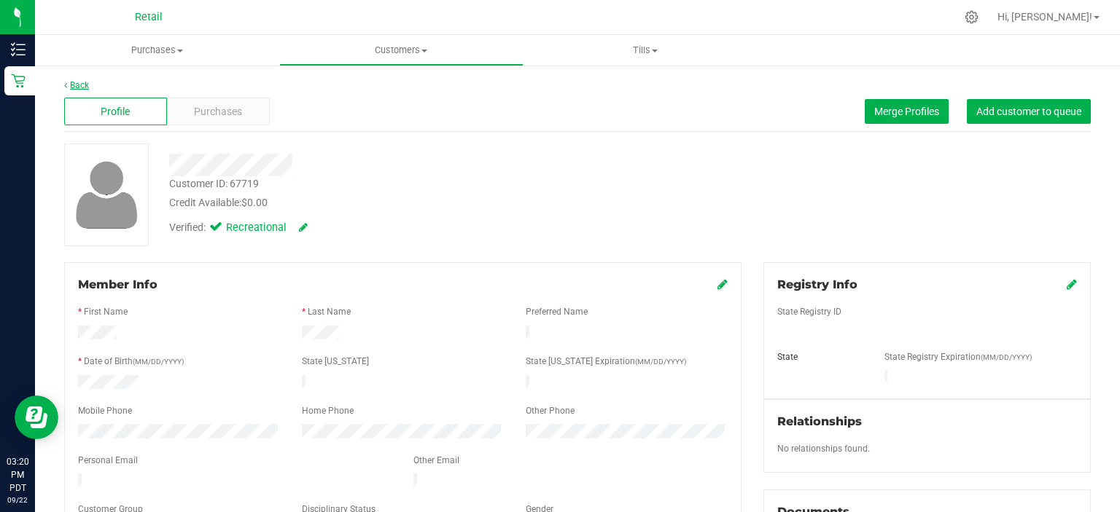
click at [85, 85] on link "Back" at bounding box center [76, 85] width 25 height 10
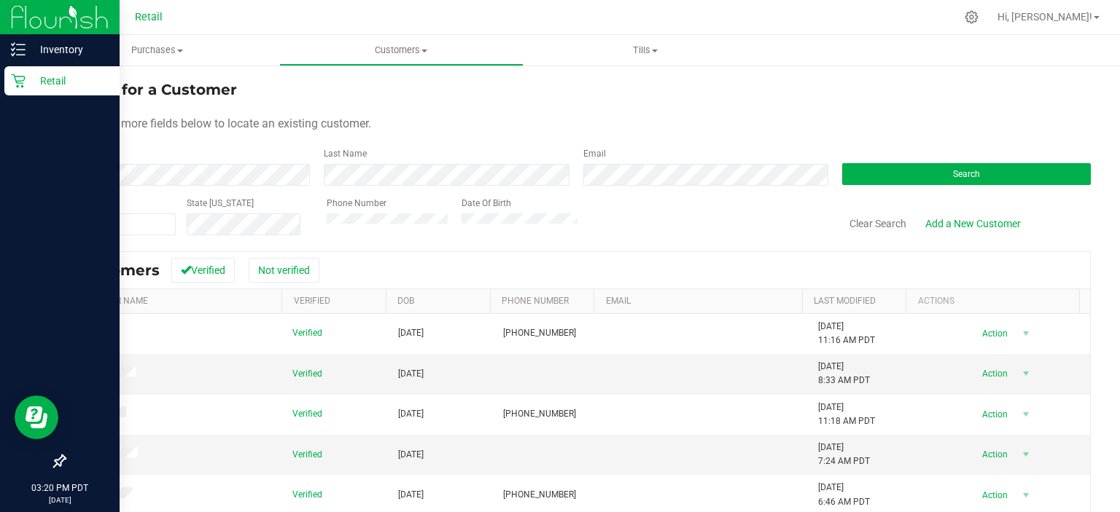
click at [22, 92] on div "Retail" at bounding box center [61, 80] width 115 height 29
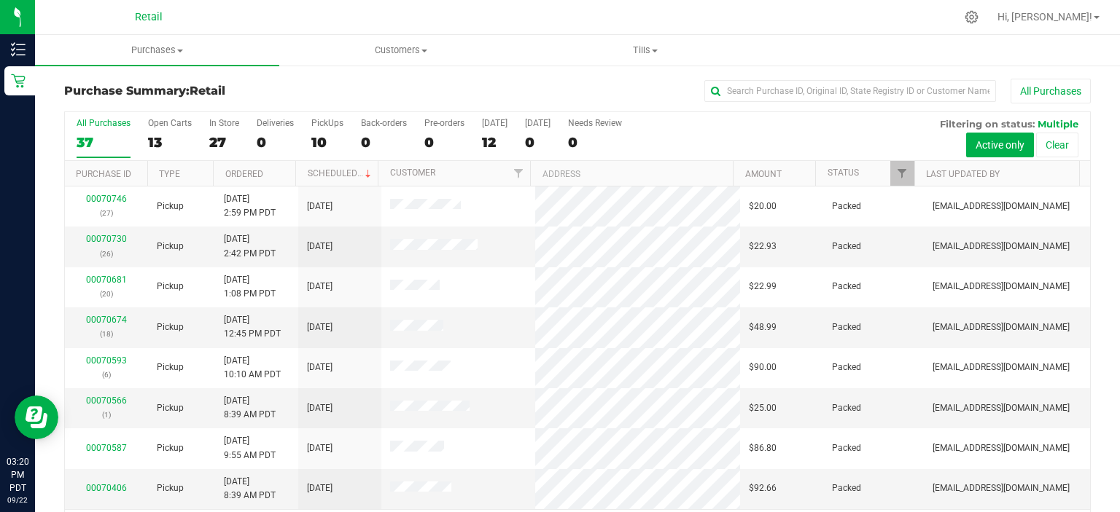
click at [353, 79] on div "Purchase Summary: Retail All Purchases" at bounding box center [577, 95] width 1026 height 32
click at [979, 19] on icon at bounding box center [971, 16] width 15 height 15
click at [978, 17] on icon at bounding box center [971, 17] width 14 height 14
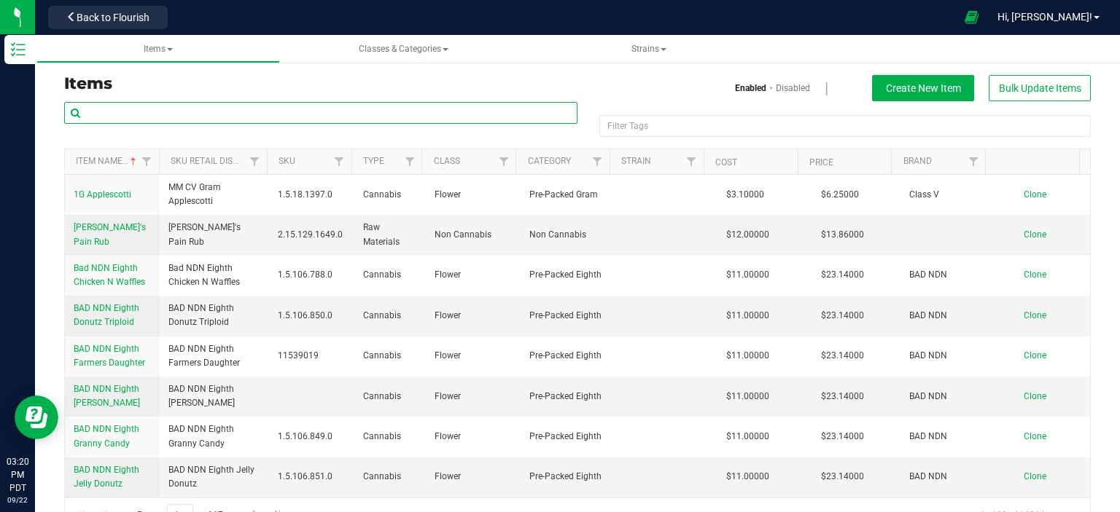
click at [277, 111] on input "text" at bounding box center [320, 113] width 513 height 22
click at [285, 117] on input "text" at bounding box center [320, 113] width 513 height 22
type input "COLUMBIAN"
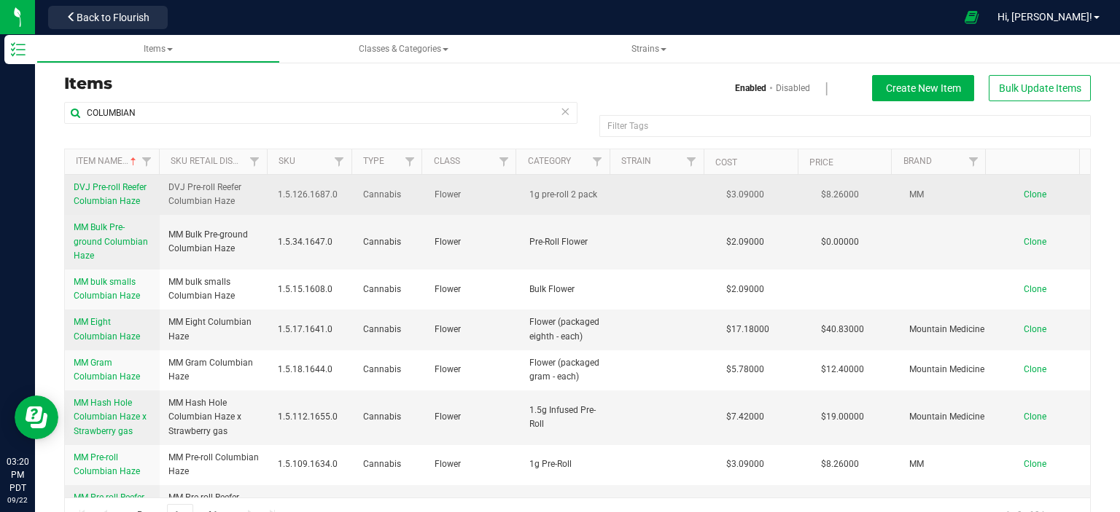
click at [112, 200] on span "DVJ Pre-roll Reefer Columbian Haze" at bounding box center [110, 194] width 73 height 24
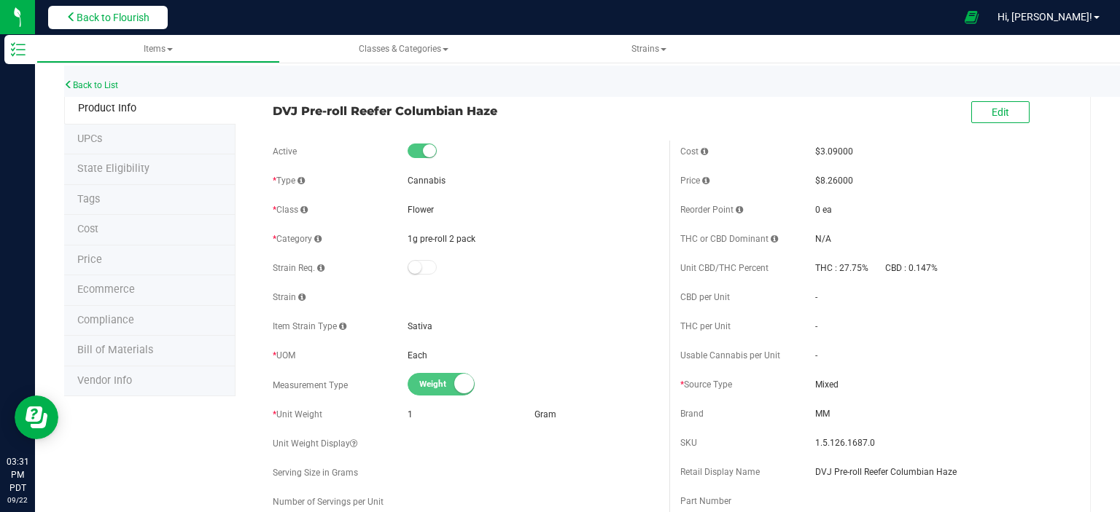
click at [112, 18] on span "Back to Flourish" at bounding box center [113, 18] width 73 height 12
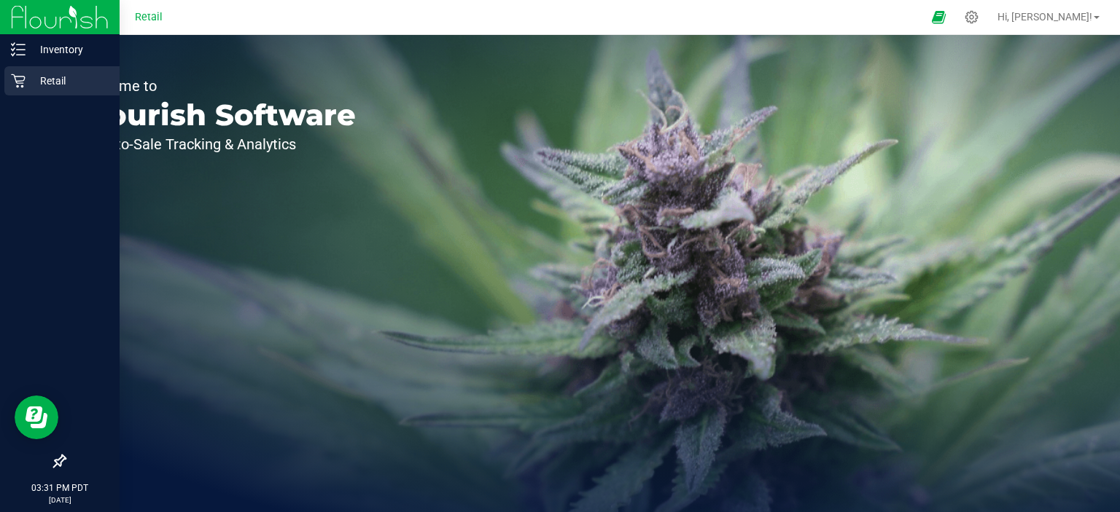
click at [21, 79] on icon at bounding box center [18, 81] width 15 height 15
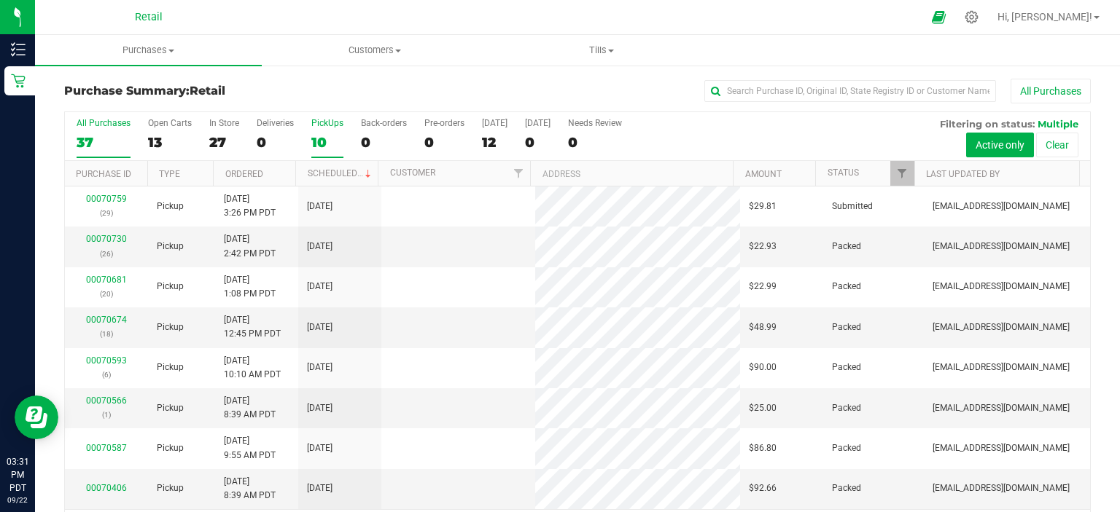
click at [325, 128] on div "PickUps" at bounding box center [327, 123] width 32 height 10
click at [0, 0] on input "PickUps 10" at bounding box center [0, 0] width 0 height 0
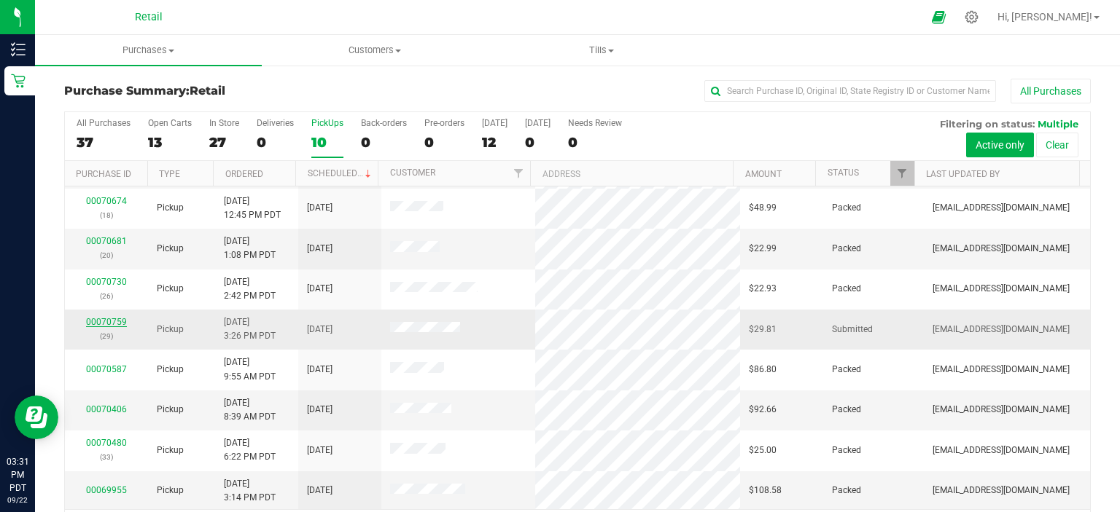
click at [111, 322] on link "00070759" at bounding box center [106, 322] width 41 height 10
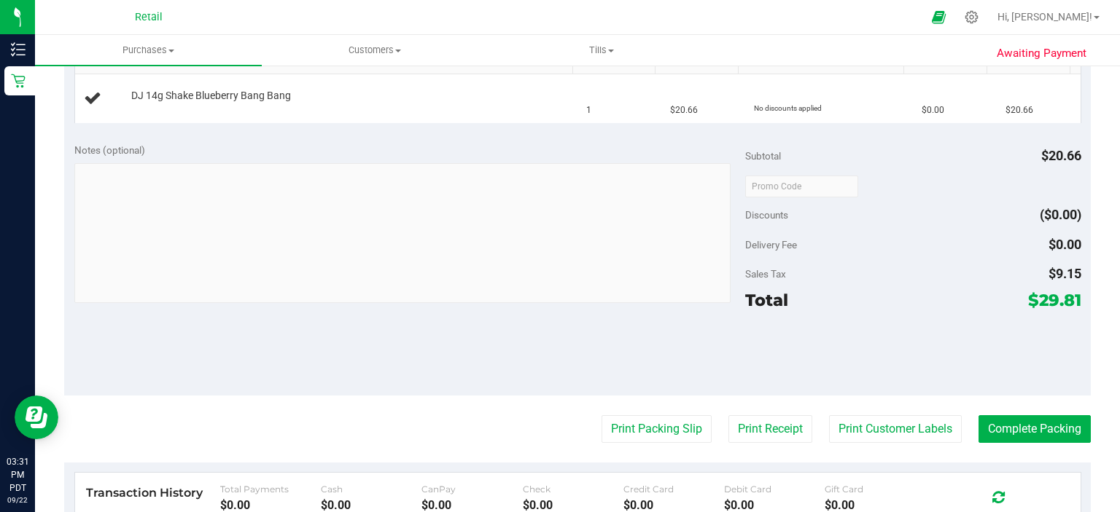
scroll to position [386, 0]
click at [633, 434] on button "Print Packing Slip" at bounding box center [656, 430] width 110 height 28
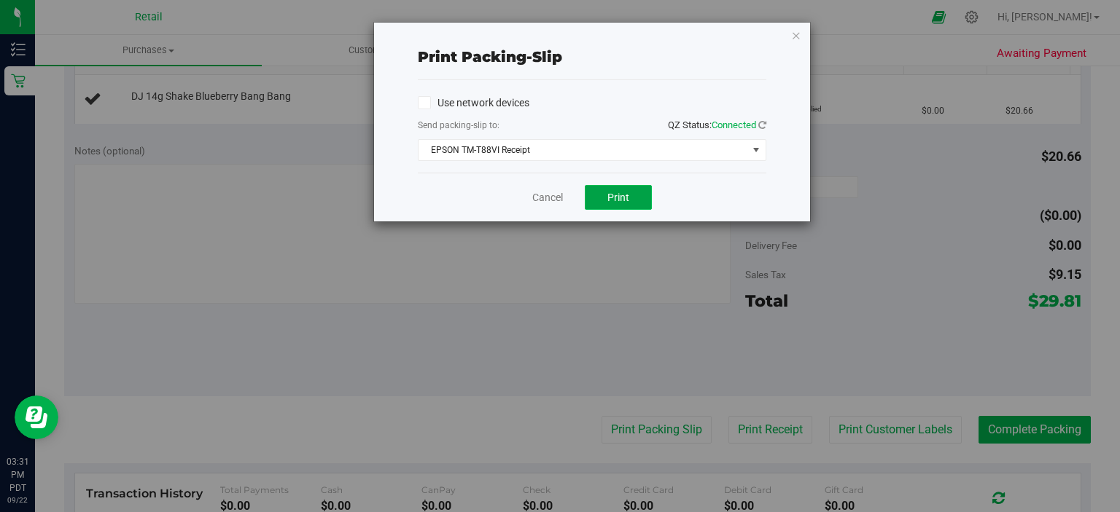
click at [612, 195] on span "Print" at bounding box center [618, 198] width 22 height 12
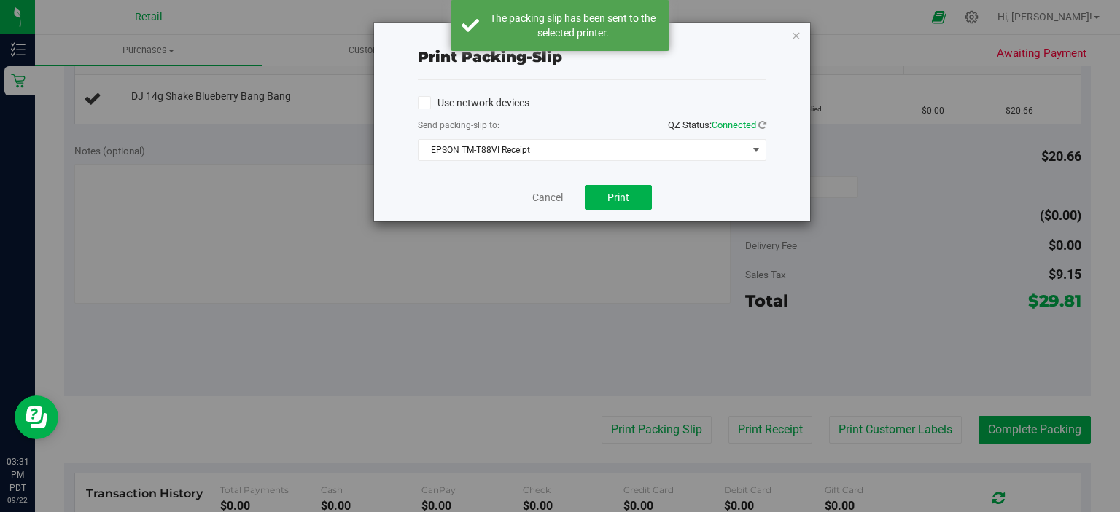
click at [549, 198] on link "Cancel" at bounding box center [547, 197] width 31 height 15
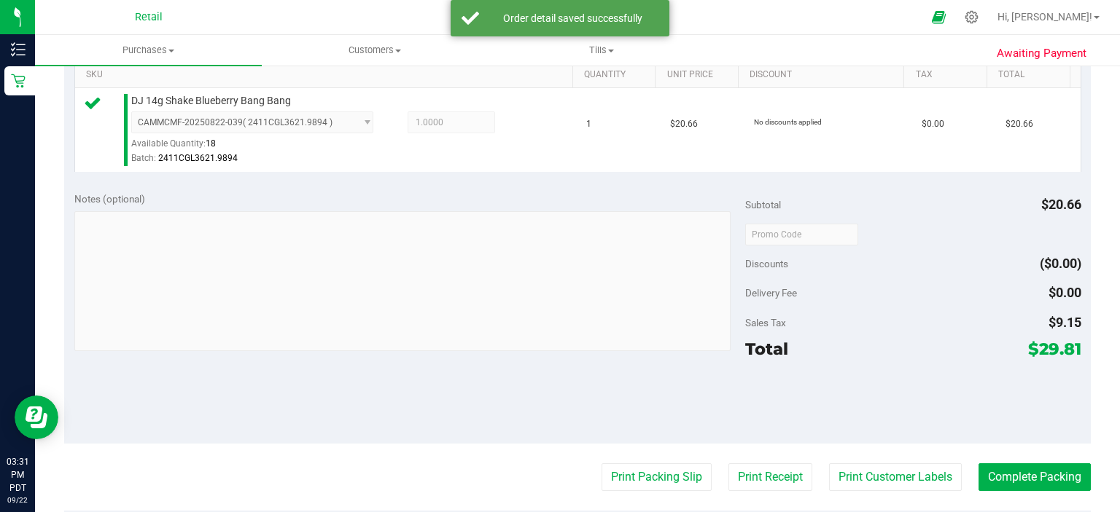
scroll to position [491, 0]
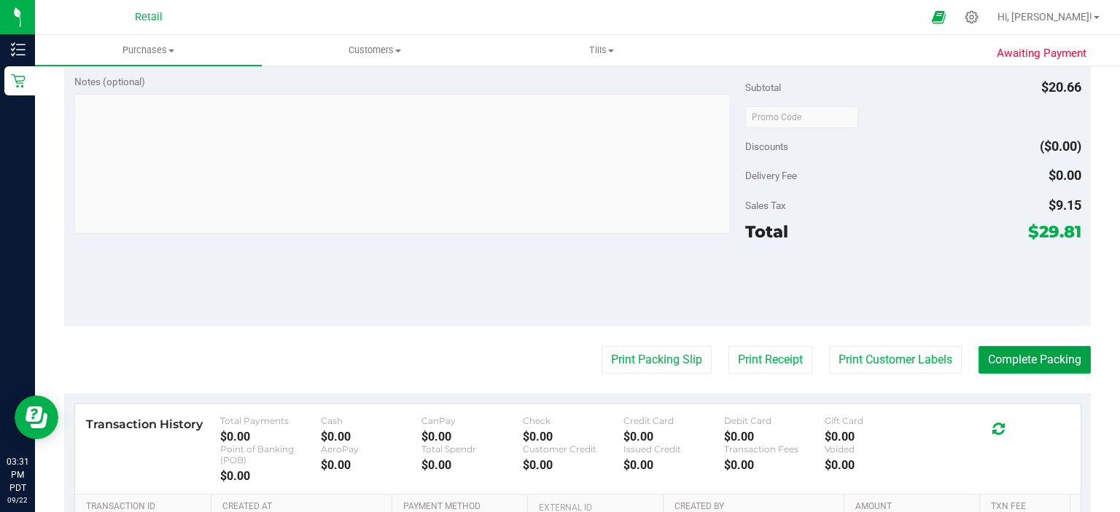
click at [1029, 362] on button "Complete Packing" at bounding box center [1034, 360] width 112 height 28
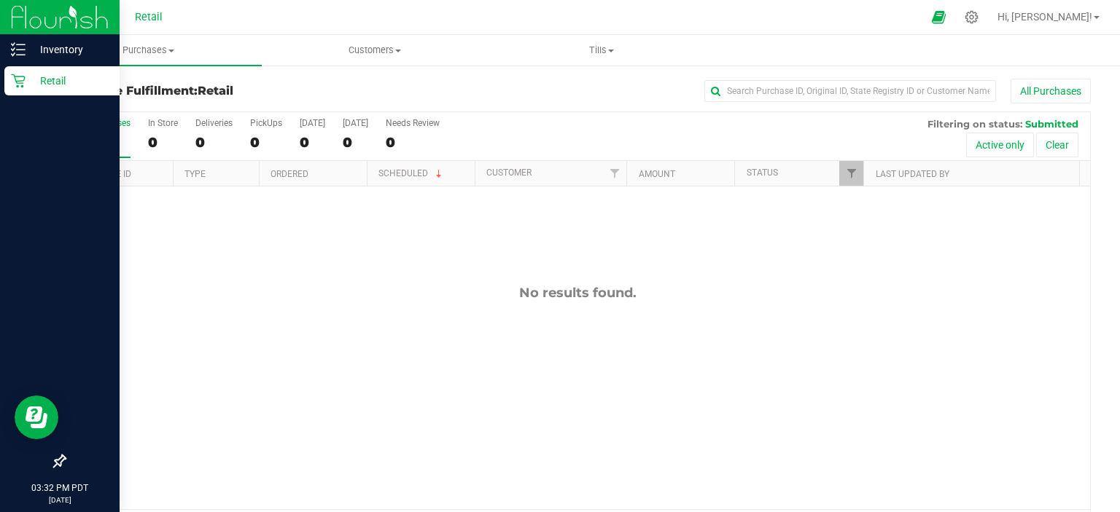
click at [20, 91] on div "Retail" at bounding box center [61, 80] width 115 height 29
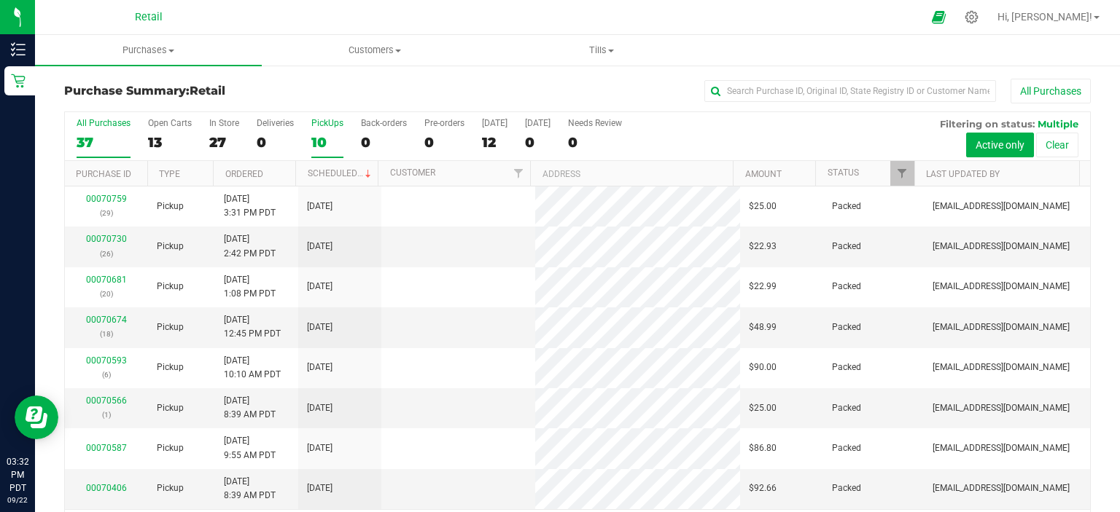
click at [330, 132] on label "PickUps 10" at bounding box center [327, 138] width 32 height 40
click at [0, 0] on input "PickUps 10" at bounding box center [0, 0] width 0 height 0
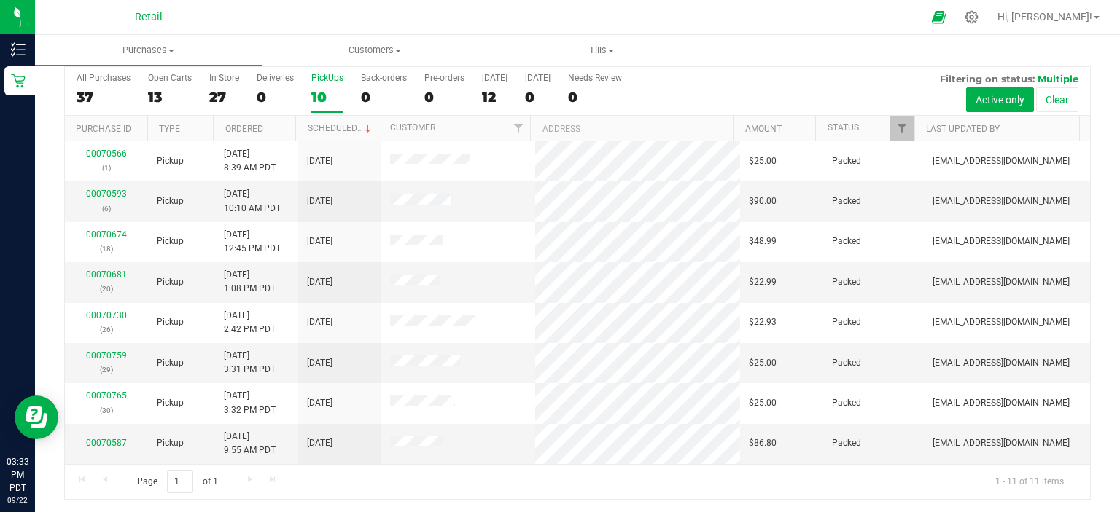
click at [332, 85] on label "PickUps 10" at bounding box center [327, 93] width 32 height 40
click at [0, 0] on input "PickUps 10" at bounding box center [0, 0] width 0 height 0
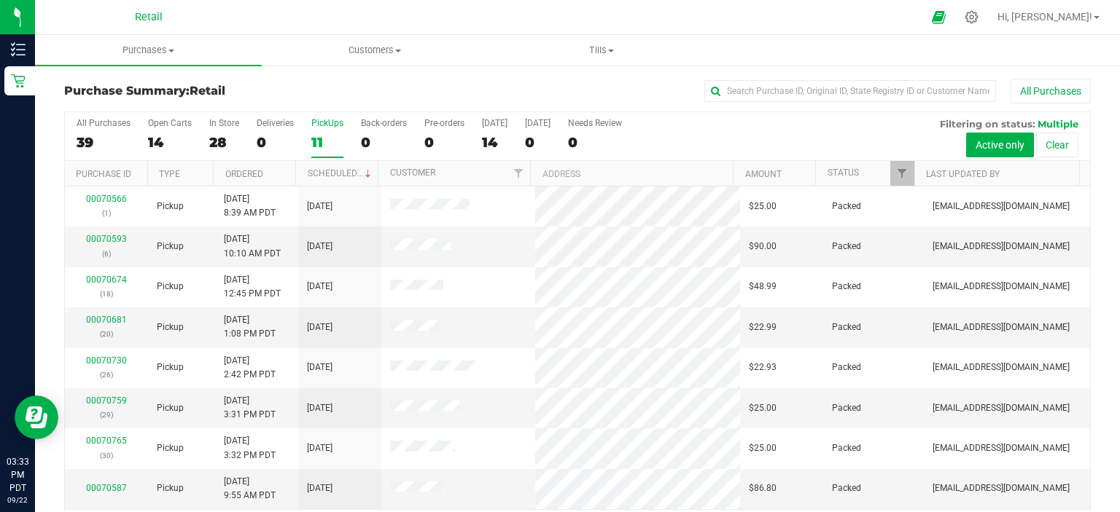
click at [318, 132] on label "PickUps 11" at bounding box center [327, 138] width 32 height 40
click at [0, 0] on input "PickUps 11" at bounding box center [0, 0] width 0 height 0
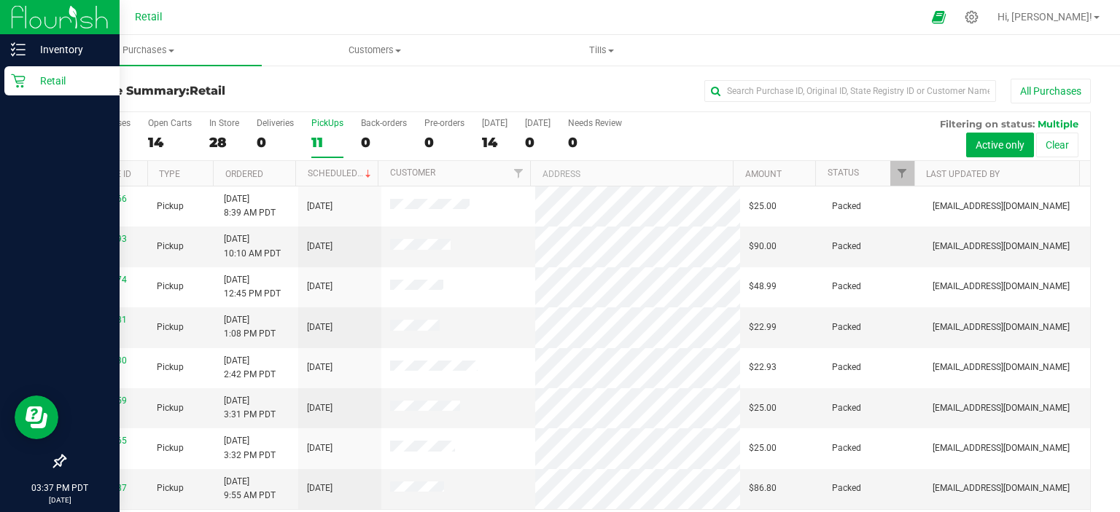
click at [12, 81] on icon at bounding box center [18, 81] width 15 height 15
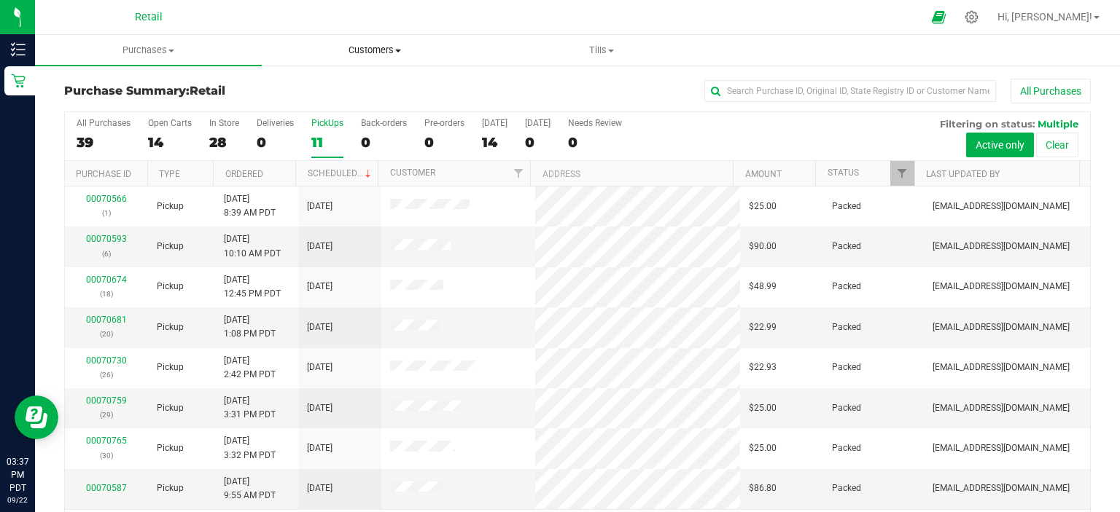
click at [381, 49] on span "Customers" at bounding box center [374, 50] width 225 height 13
click at [337, 90] on span "All customers" at bounding box center [314, 88] width 105 height 12
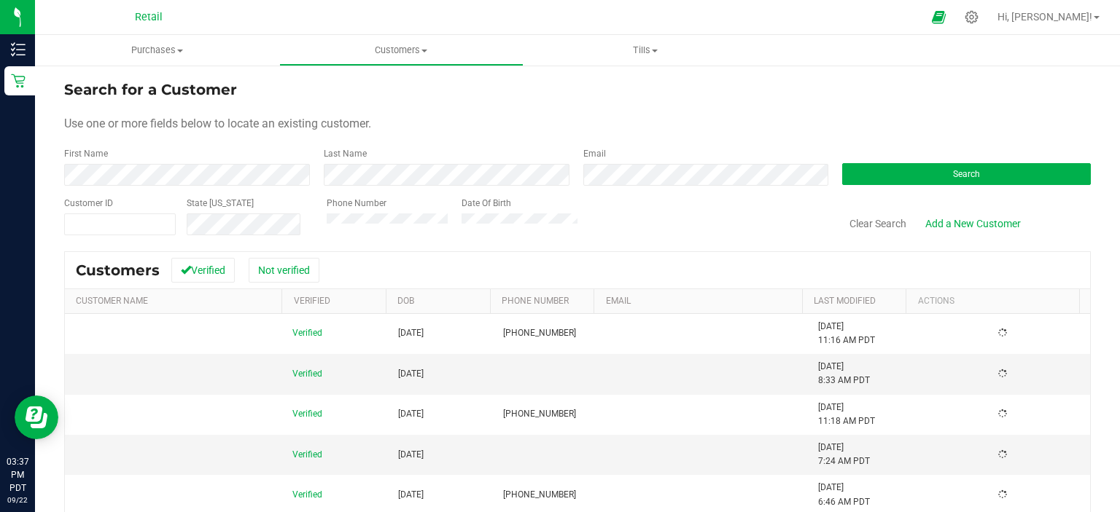
click at [104, 174] on div "First Name" at bounding box center [188, 166] width 249 height 39
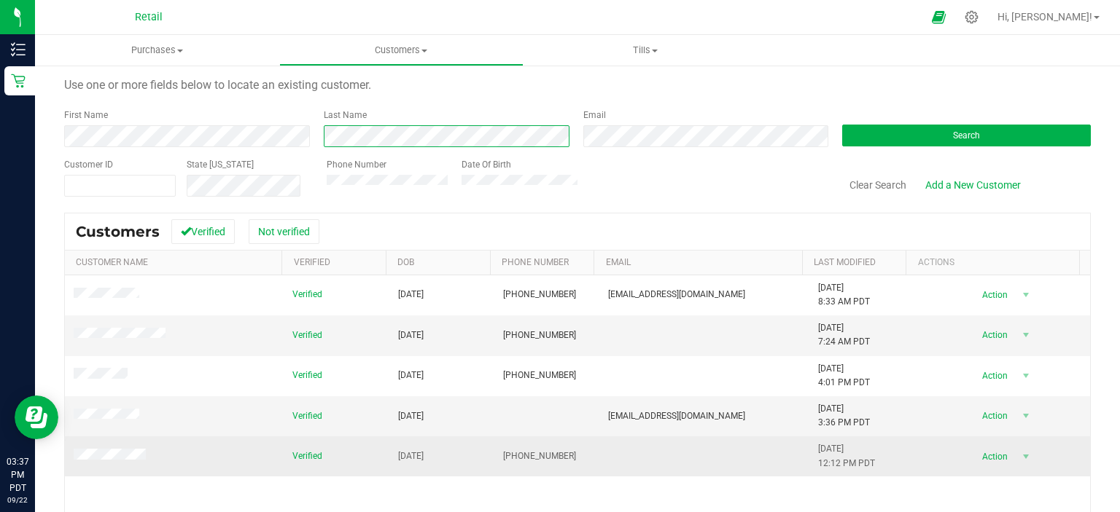
scroll to position [73, 0]
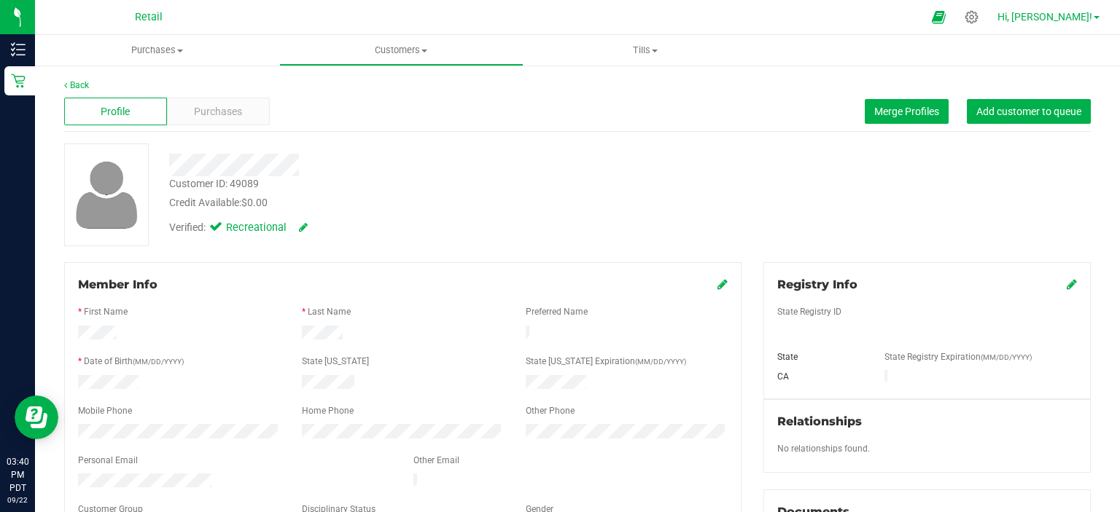
click at [1082, 20] on span "Hi, [PERSON_NAME]!" at bounding box center [1044, 17] width 95 height 12
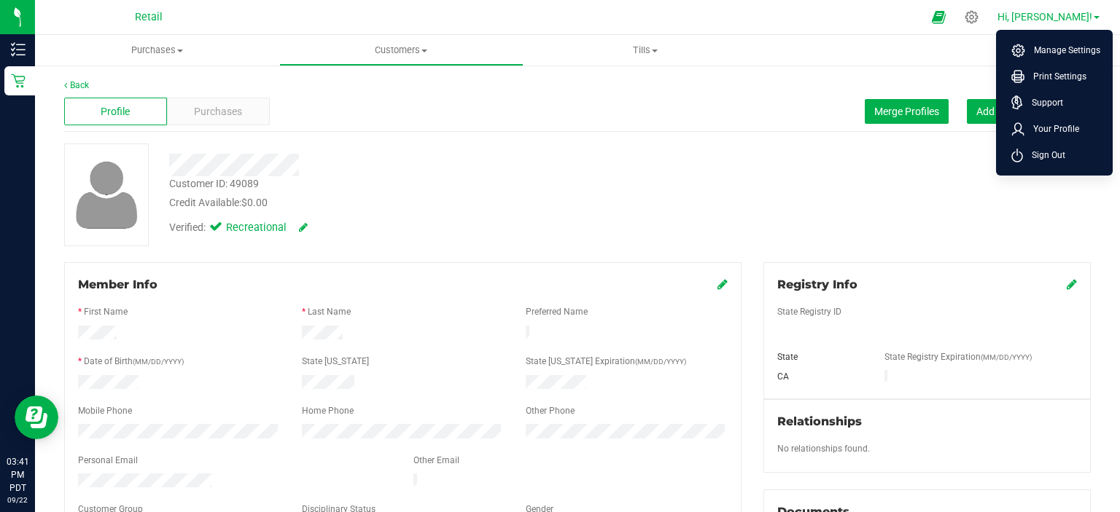
click at [1058, 162] on span "Sign Out" at bounding box center [1044, 155] width 42 height 15
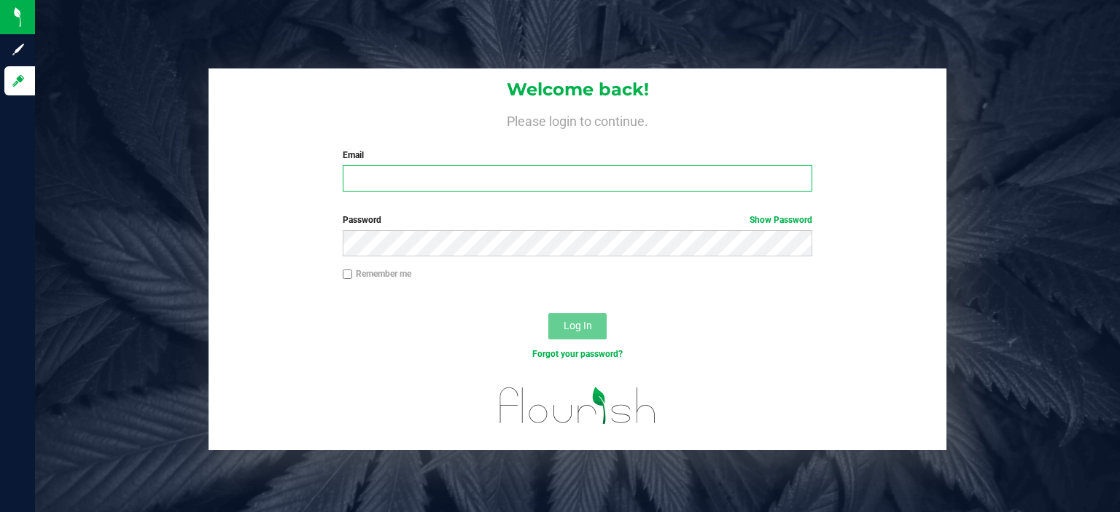
click at [400, 174] on input "Email" at bounding box center [578, 178] width 470 height 26
type input "[EMAIL_ADDRESS][DOMAIN_NAME]"
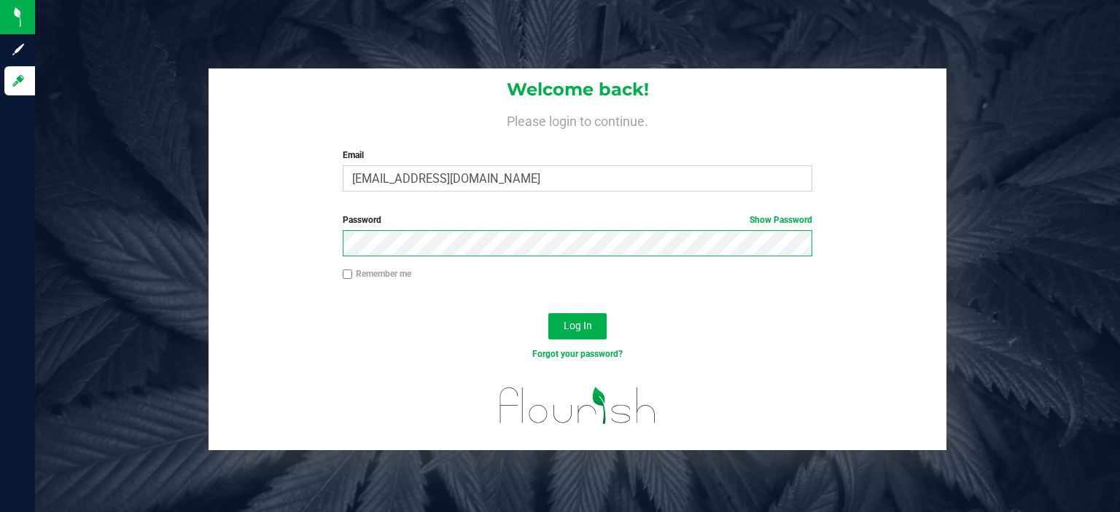
click at [548, 313] on button "Log In" at bounding box center [577, 326] width 58 height 26
